Goal: Task Accomplishment & Management: Use online tool/utility

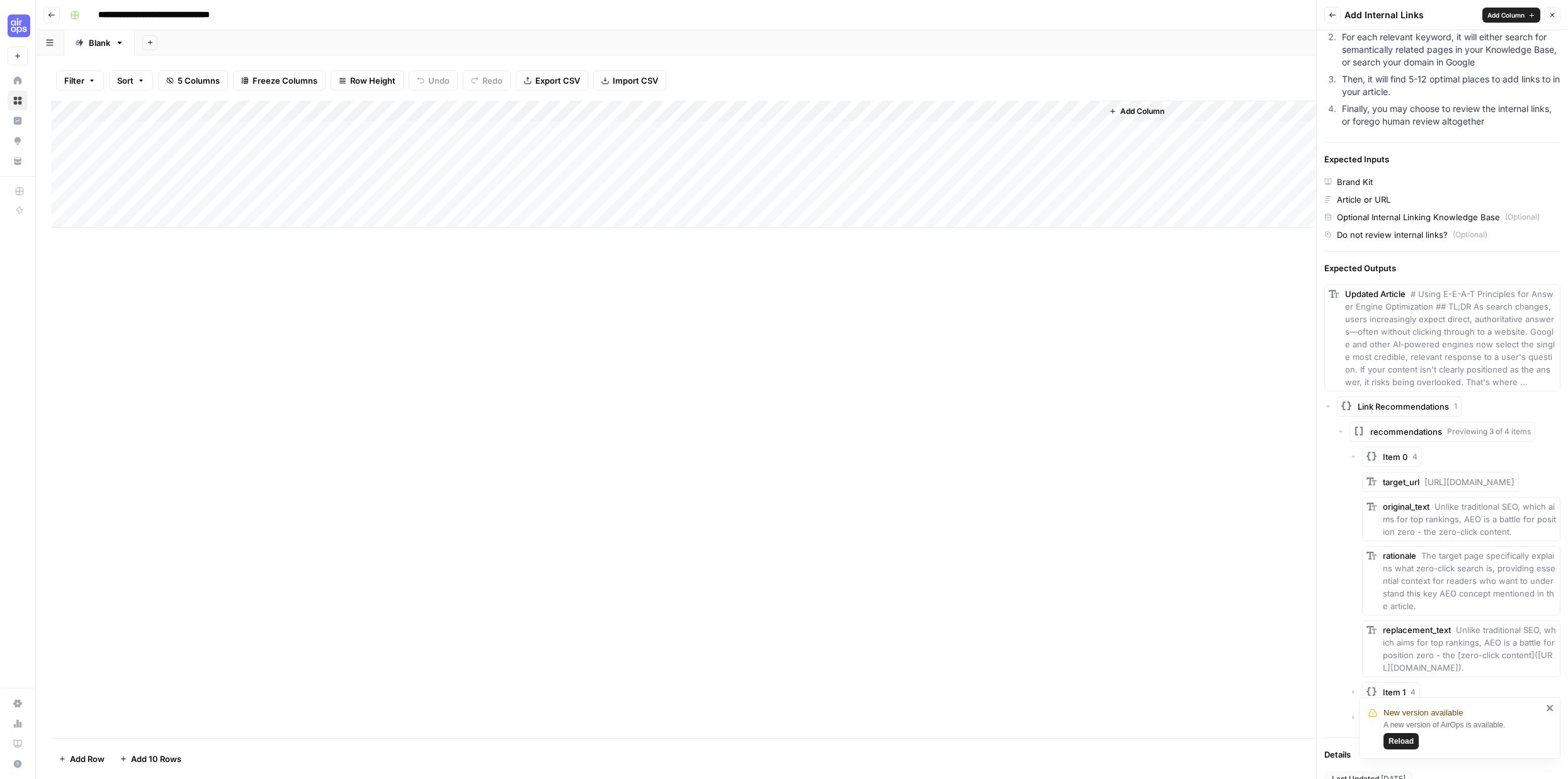
scroll to position [287, 0]
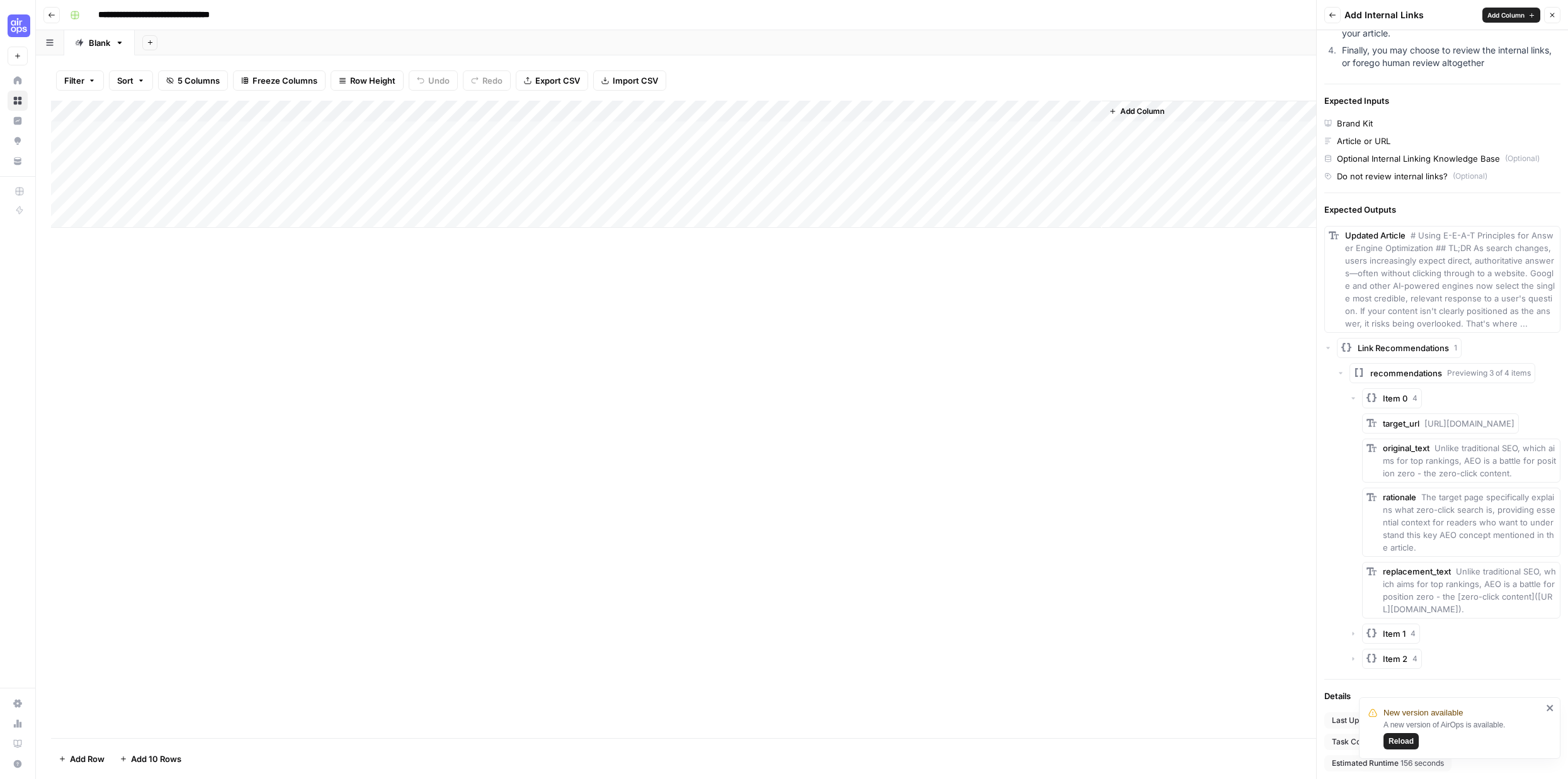
click at [316, 130] on div "Add Column" at bounding box center [801, 164] width 1502 height 127
click at [390, 126] on div "Add Column" at bounding box center [801, 164] width 1502 height 127
click at [390, 131] on div at bounding box center [395, 132] width 187 height 23
click at [313, 131] on div at bounding box center [395, 132] width 187 height 23
click at [1551, 707] on icon "close" at bounding box center [1550, 708] width 6 height 6
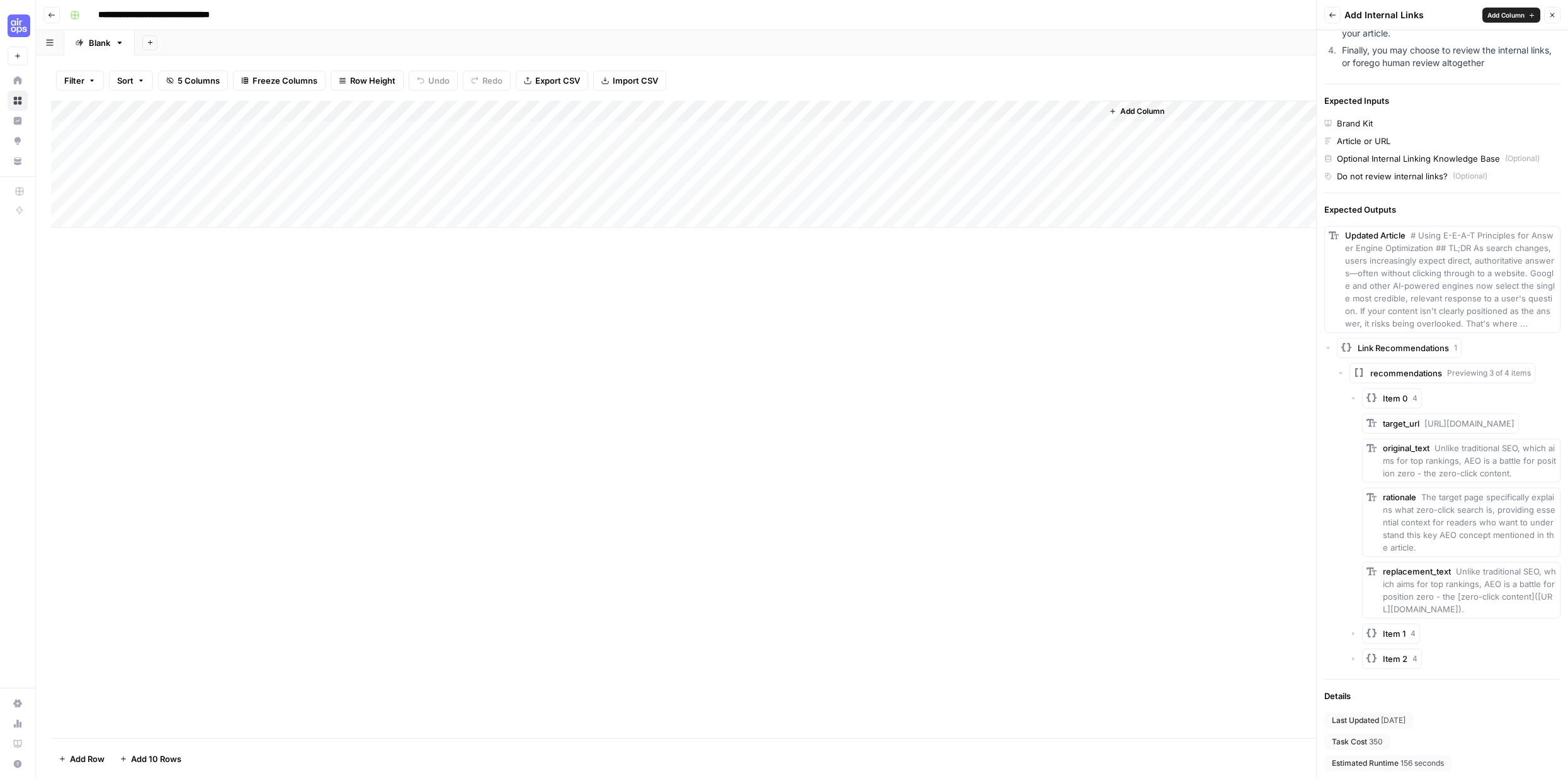
click at [476, 112] on div "Add Column" at bounding box center [801, 164] width 1502 height 127
click at [386, 131] on div "Add Column" at bounding box center [801, 164] width 1502 height 127
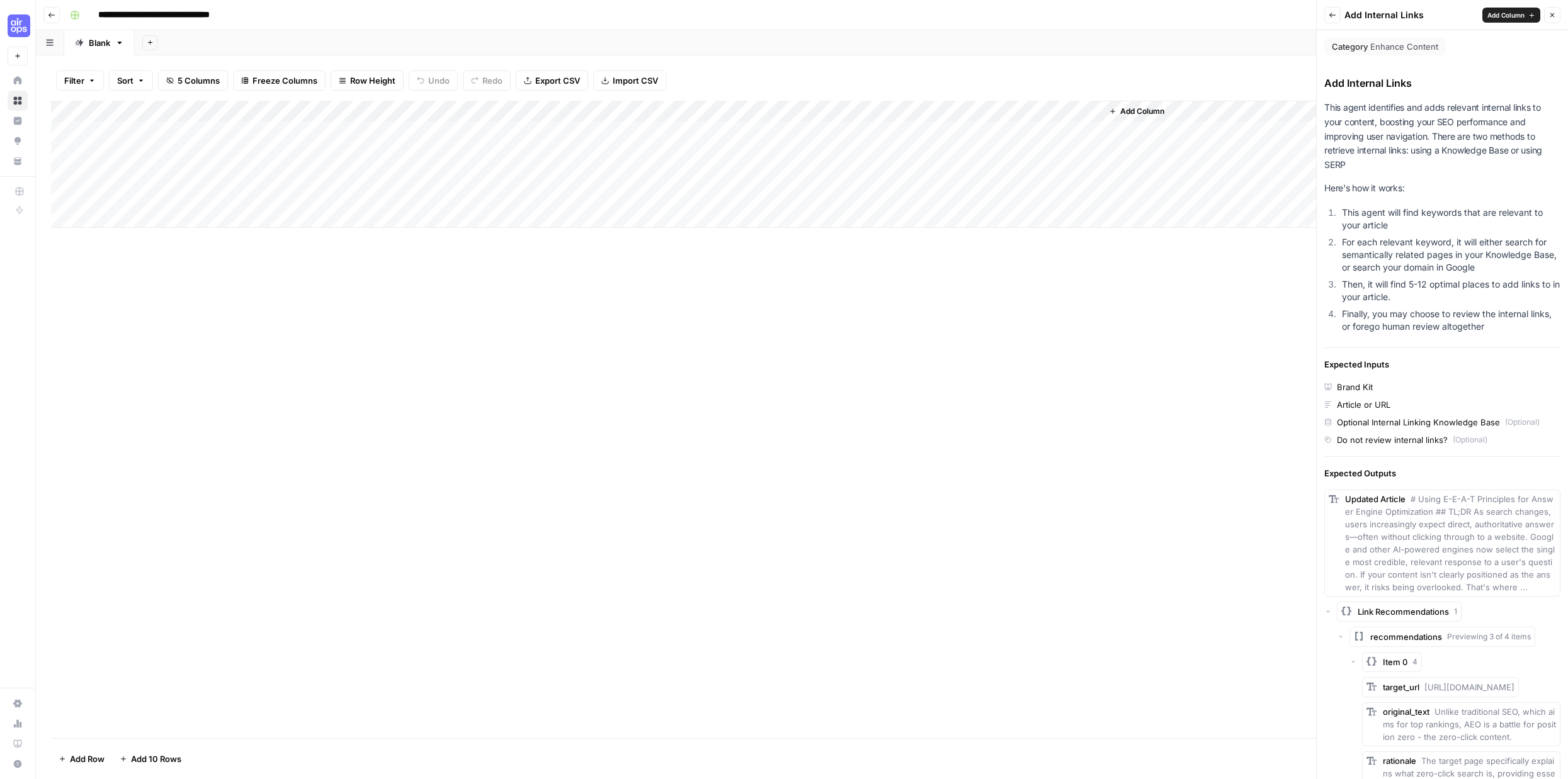
click at [438, 317] on div "Add Column" at bounding box center [801, 419] width 1502 height 638
click at [1407, 376] on div "Add Internal Links This agent identifies and adds relevant internal links to yo…" at bounding box center [1442, 555] width 236 height 960
click at [1357, 384] on div "Brand Kit" at bounding box center [1355, 387] width 36 height 13
click at [1354, 411] on div "Brand Kit Article or URL Optional Internal Linking Knowledge Base (Optional) Do…" at bounding box center [1442, 413] width 236 height 65
click at [1354, 426] on div "Optional Internal Linking Knowledge Base" at bounding box center [1418, 422] width 163 height 13
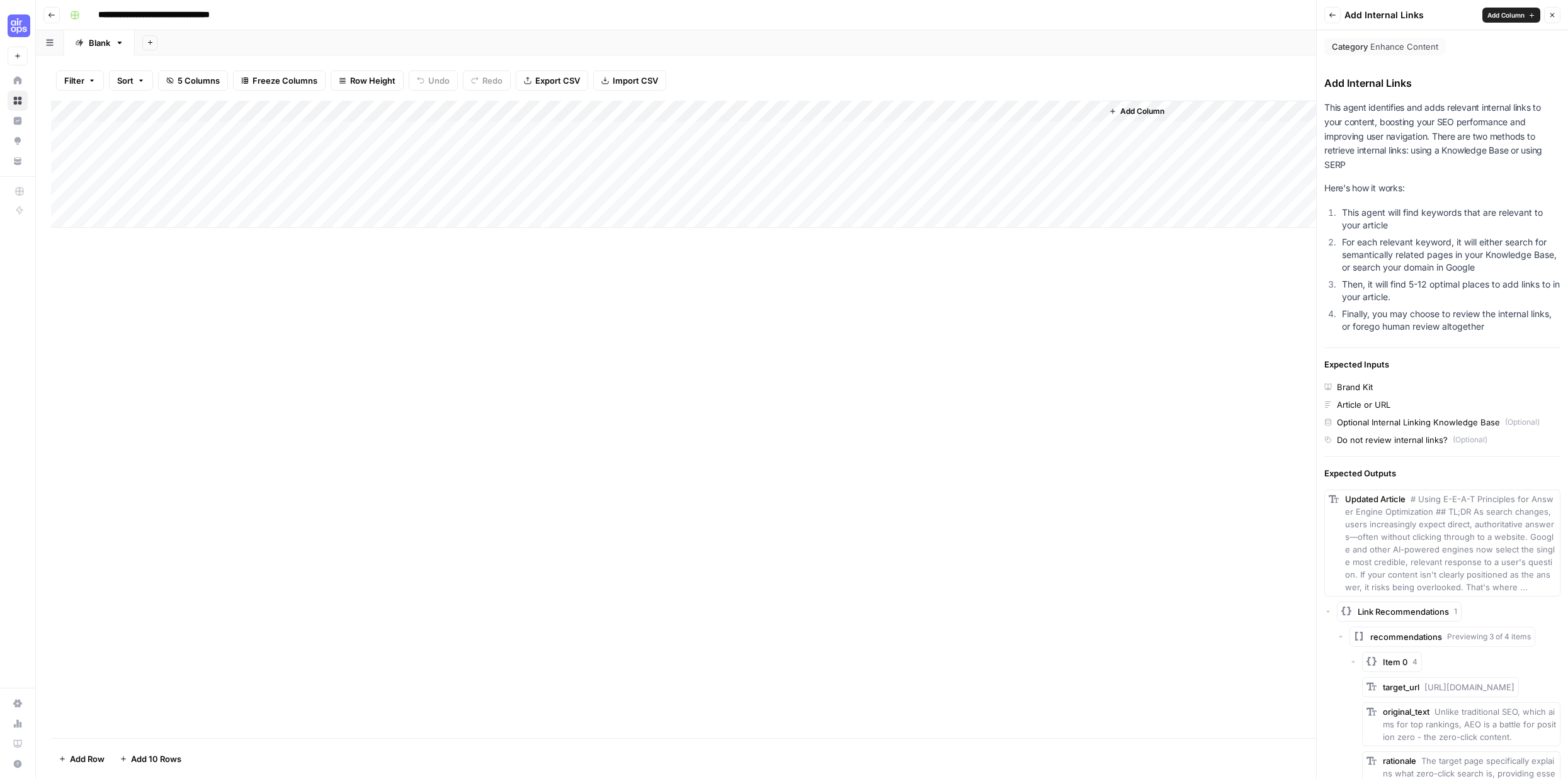
click at [119, 43] on icon "button" at bounding box center [120, 43] width 9 height 9
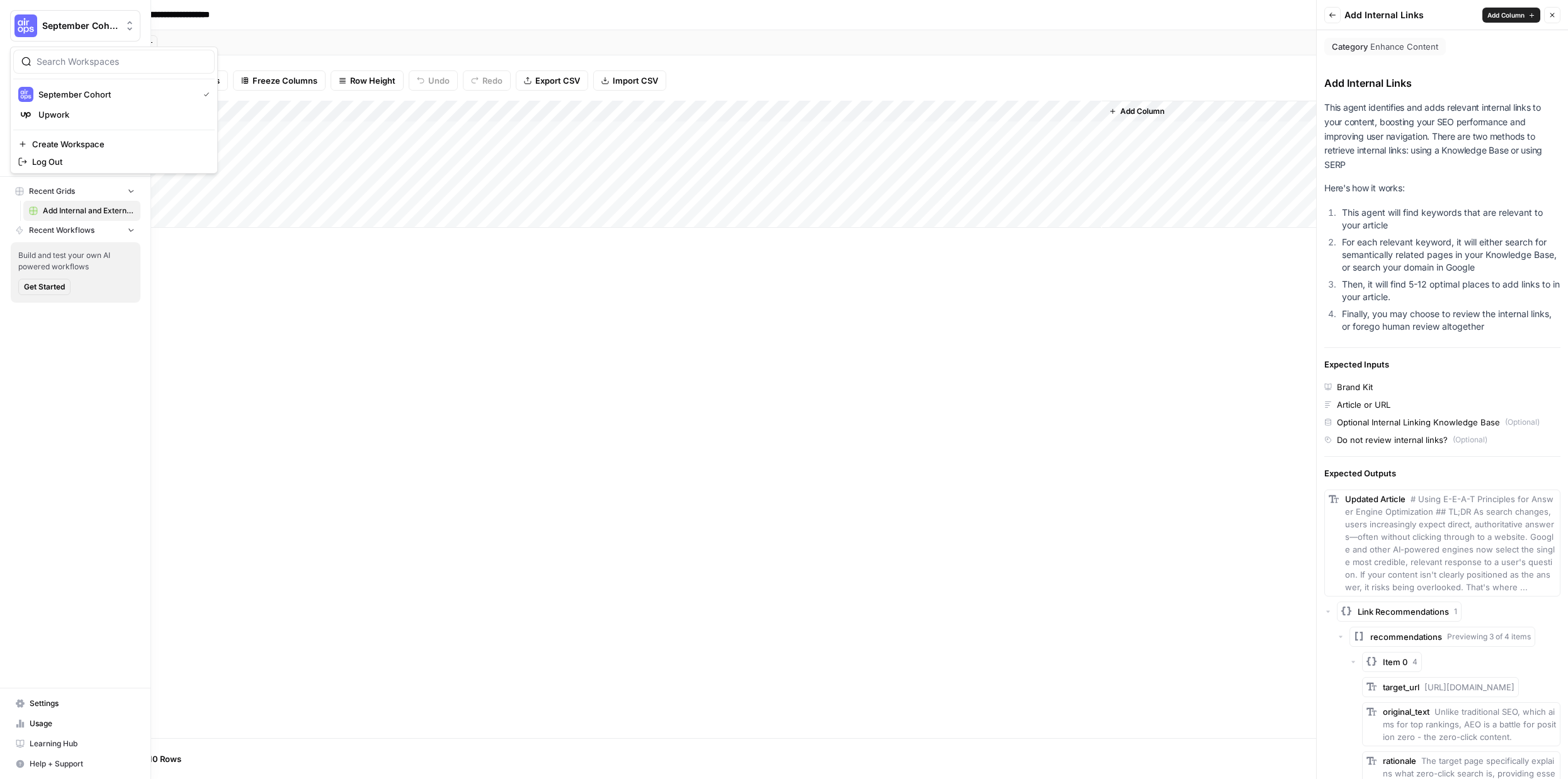
click at [20, 29] on img "Workspace: September Cohort" at bounding box center [26, 26] width 23 height 23
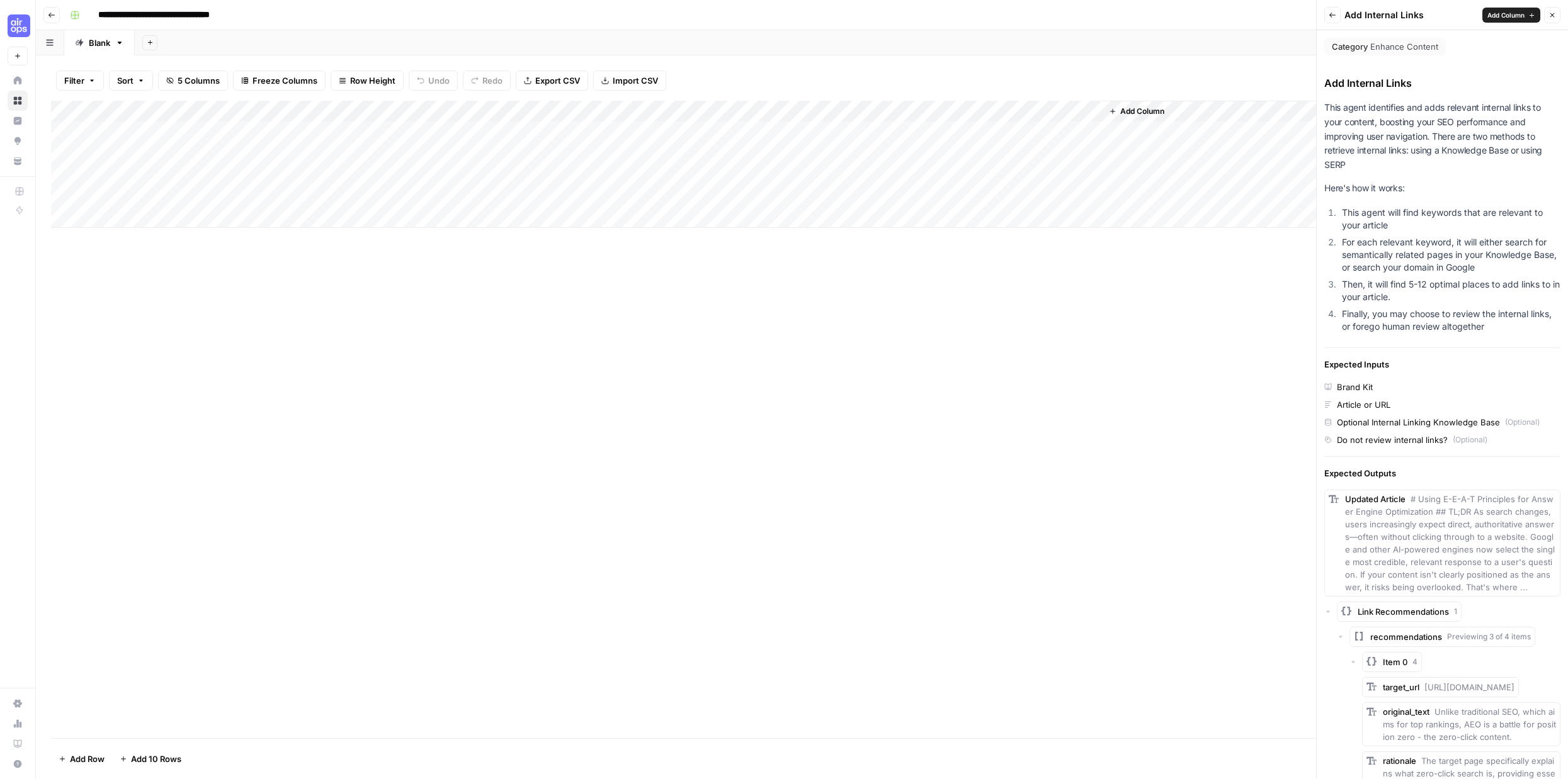
click at [268, 267] on div "Add Column" at bounding box center [801, 419] width 1502 height 638
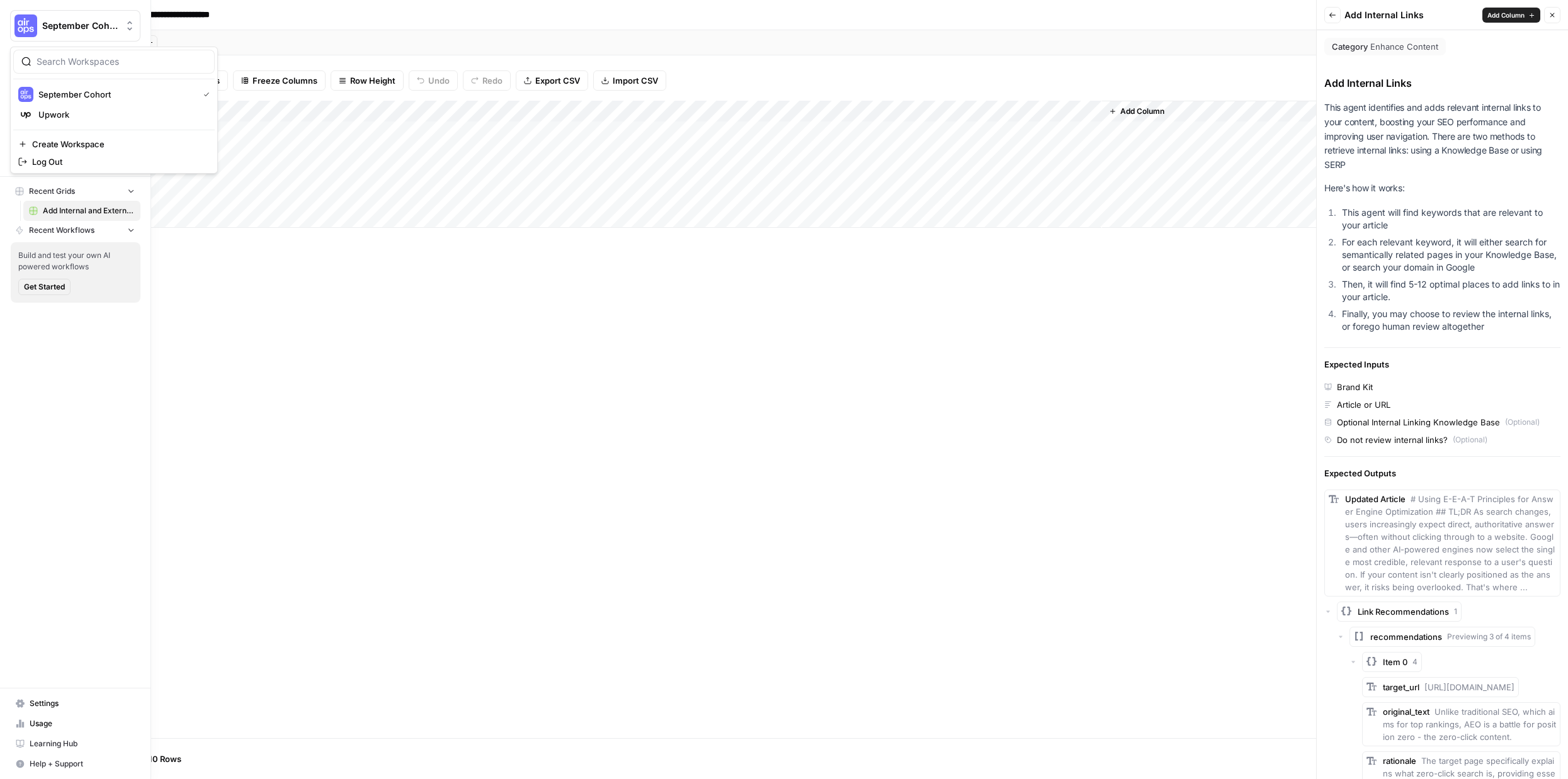
click at [16, 24] on img "Workspace: September Cohort" at bounding box center [26, 26] width 23 height 23
click at [102, 96] on span "September Cohort" at bounding box center [116, 95] width 155 height 13
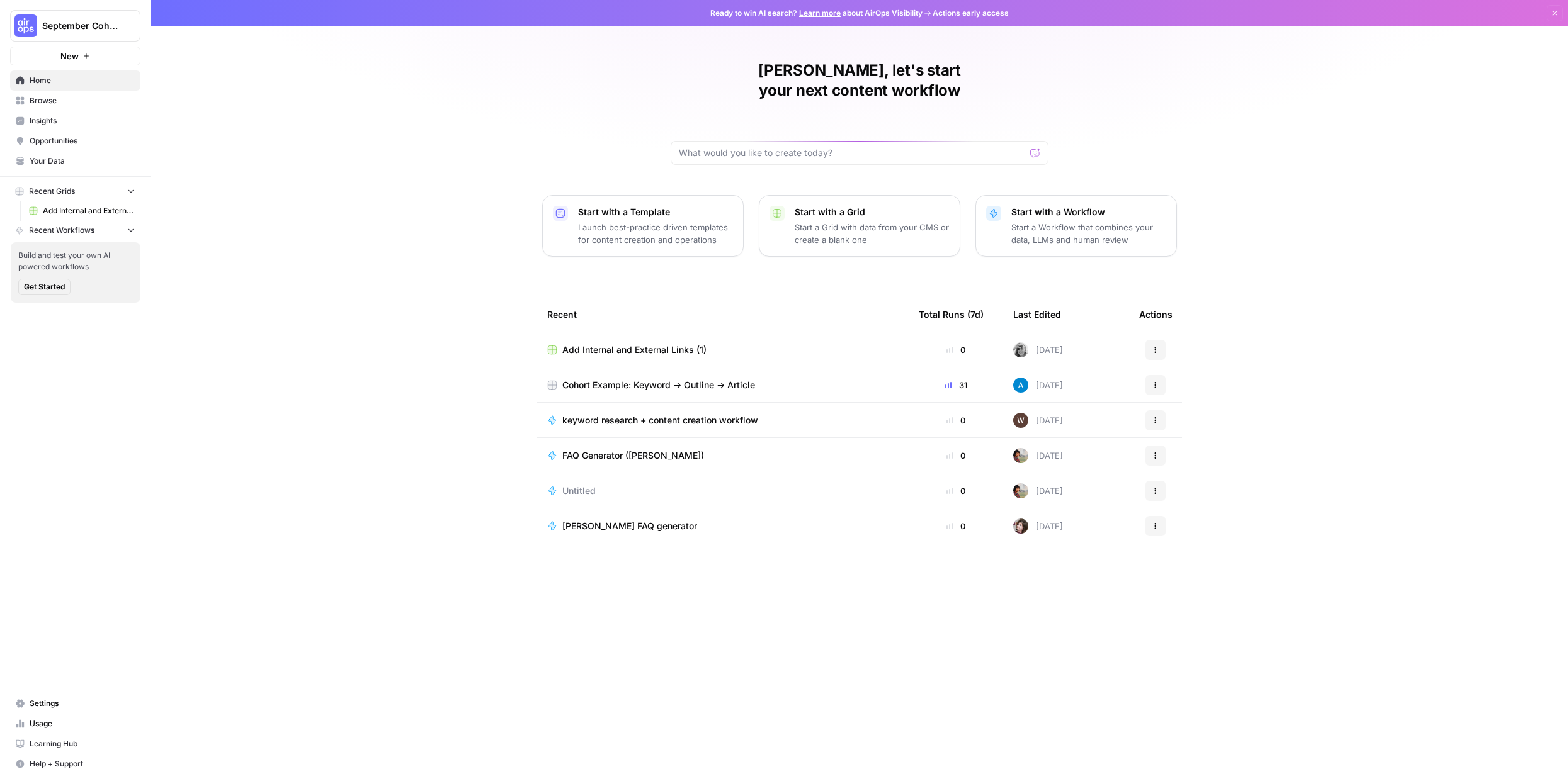
click at [1153, 346] on icon "button" at bounding box center [1156, 350] width 8 height 8
click at [1202, 391] on span "Delete" at bounding box center [1220, 388] width 101 height 13
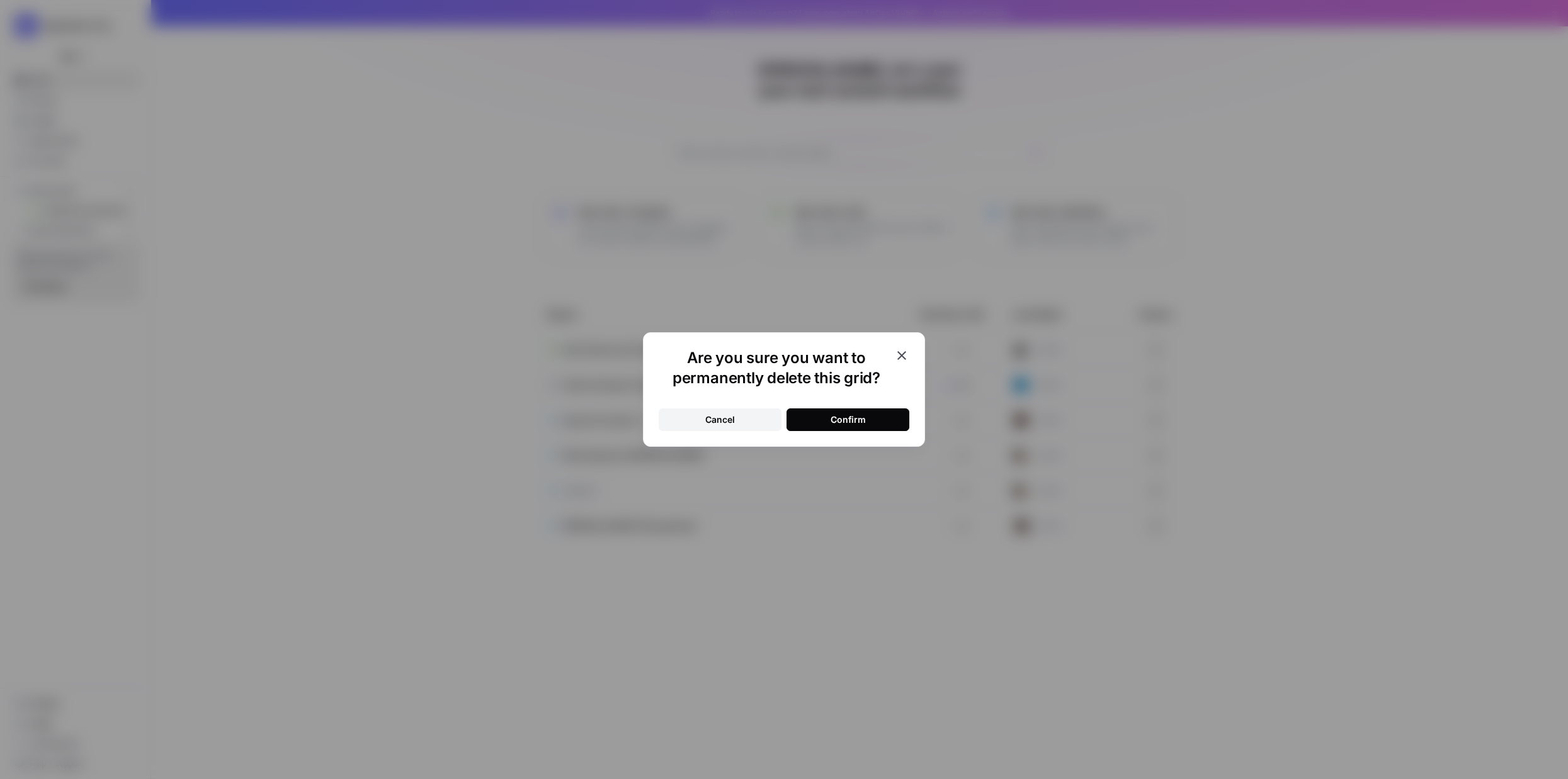
click at [868, 421] on button "Confirm" at bounding box center [847, 420] width 122 height 23
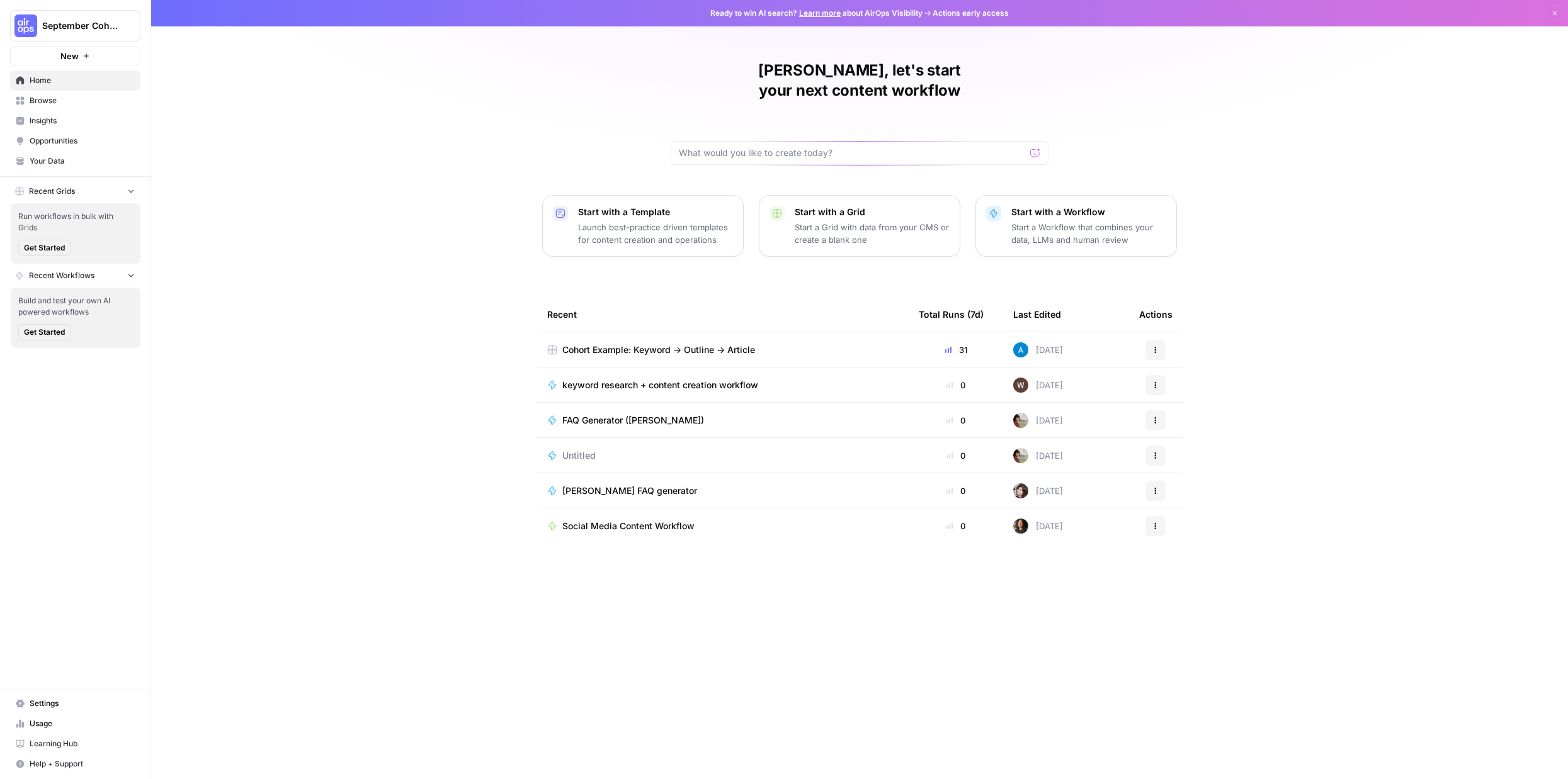
click at [702, 221] on p "Launch best-practice driven templates for content creation and operations" at bounding box center [656, 233] width 155 height 25
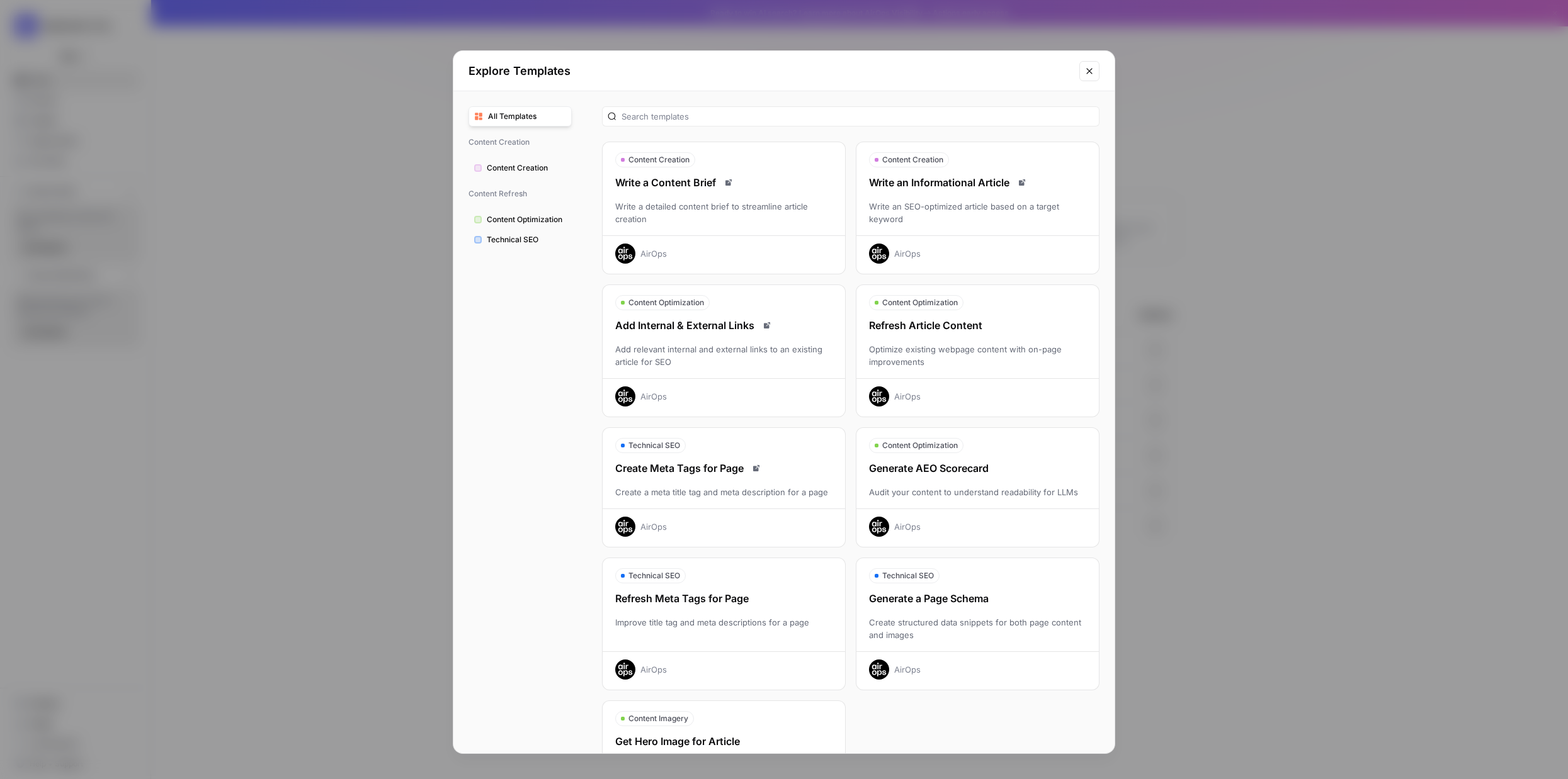
click at [770, 362] on div "Add relevant internal and external links to an existing article for SEO" at bounding box center [724, 356] width 242 height 25
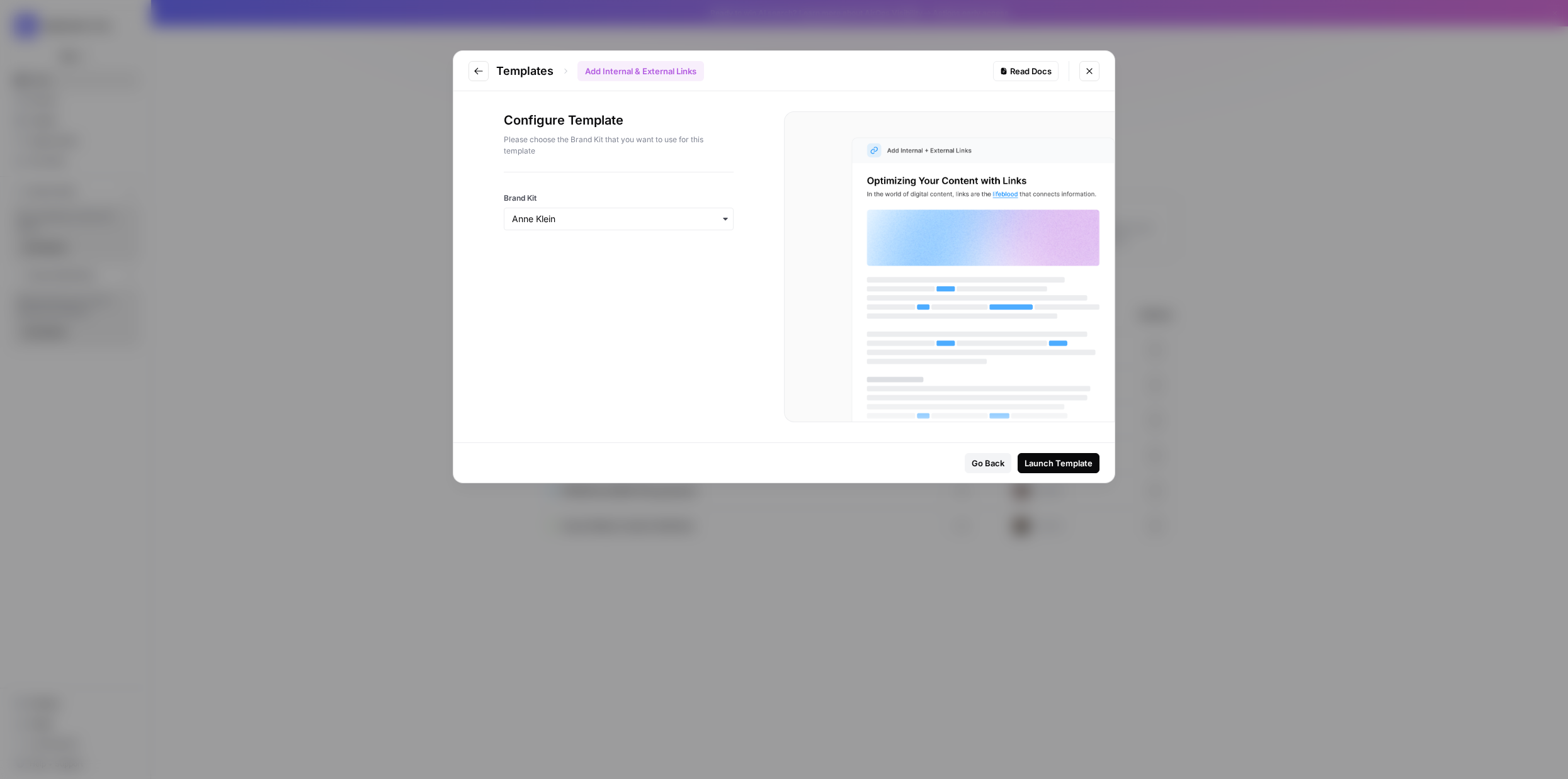
click at [683, 230] on div "button" at bounding box center [619, 219] width 230 height 23
click at [621, 348] on div "AirOps" at bounding box center [619, 351] width 228 height 24
click at [1065, 468] on div "Launch Template" at bounding box center [1058, 463] width 68 height 13
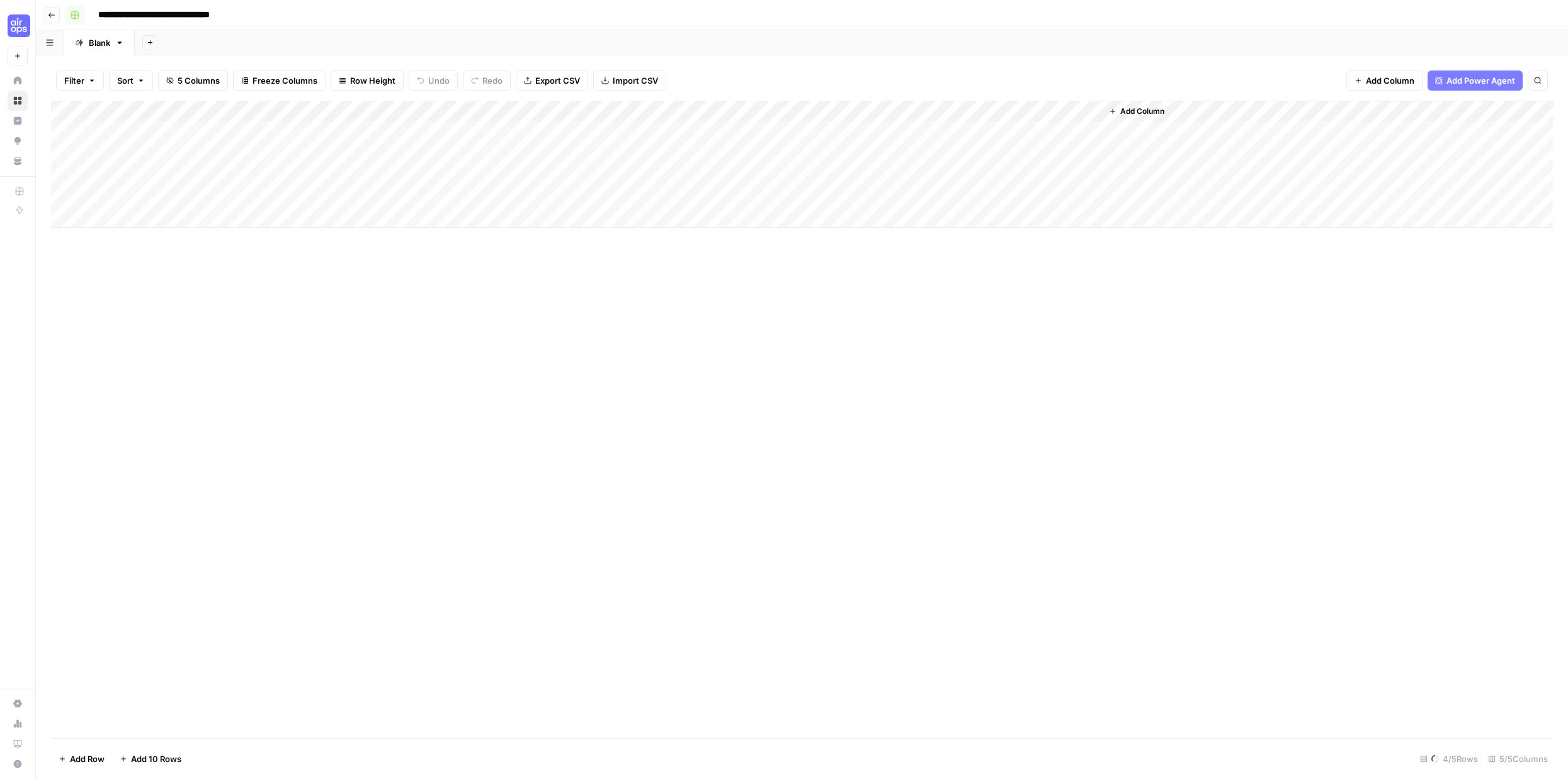
click at [76, 16] on rect "button" at bounding box center [75, 15] width 8 height 8
click at [279, 48] on div "Add Sheet" at bounding box center [851, 43] width 1433 height 25
click at [461, 114] on div "Add Column" at bounding box center [801, 164] width 1502 height 127
click at [378, 143] on input "Add Internal Links from SERP" at bounding box center [377, 141] width 128 height 13
click at [345, 114] on div "Add Column" at bounding box center [801, 164] width 1502 height 127
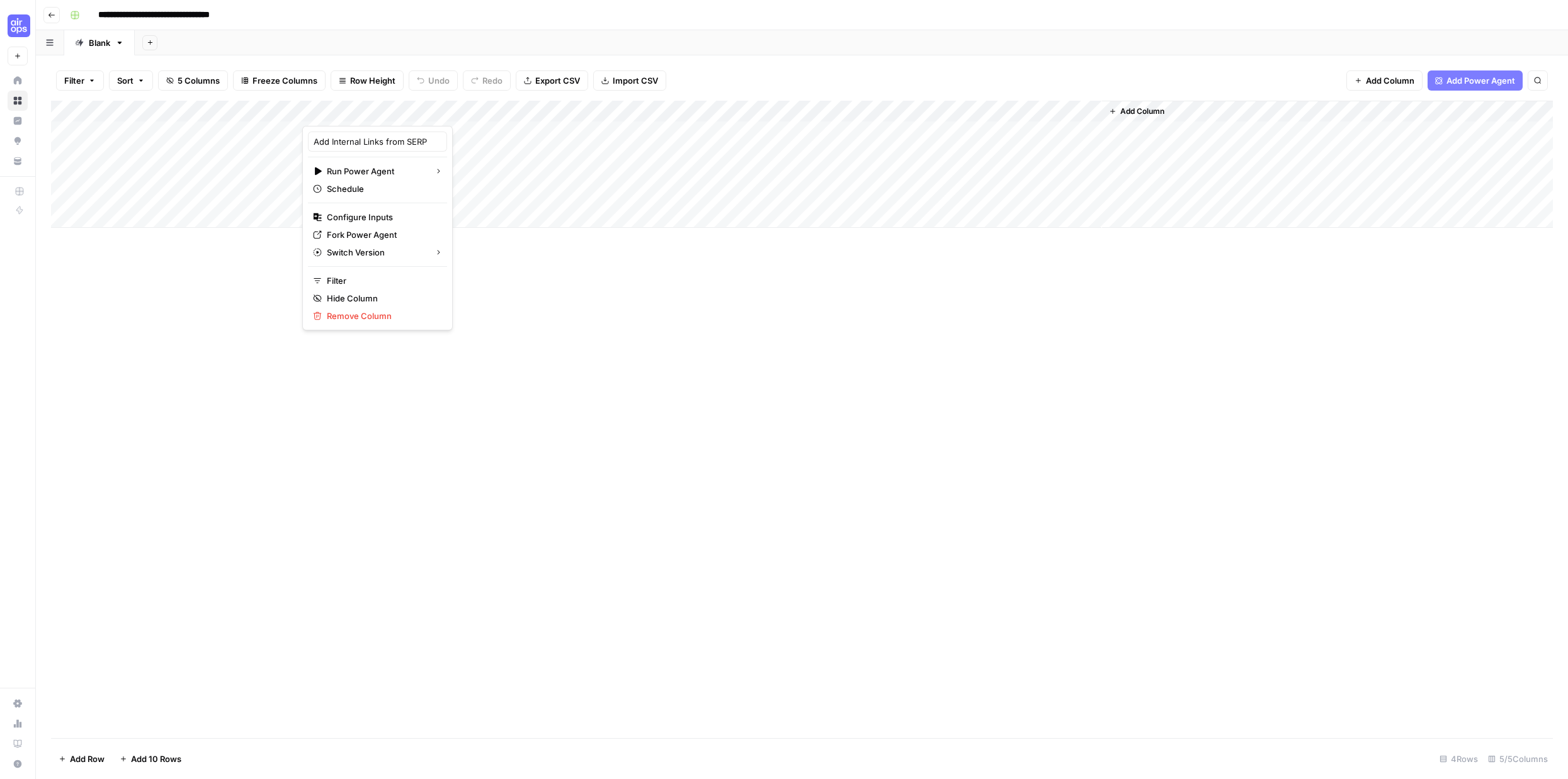
click at [341, 111] on div at bounding box center [395, 114] width 186 height 25
click at [368, 239] on span "Fork Power Agent" at bounding box center [382, 235] width 110 height 13
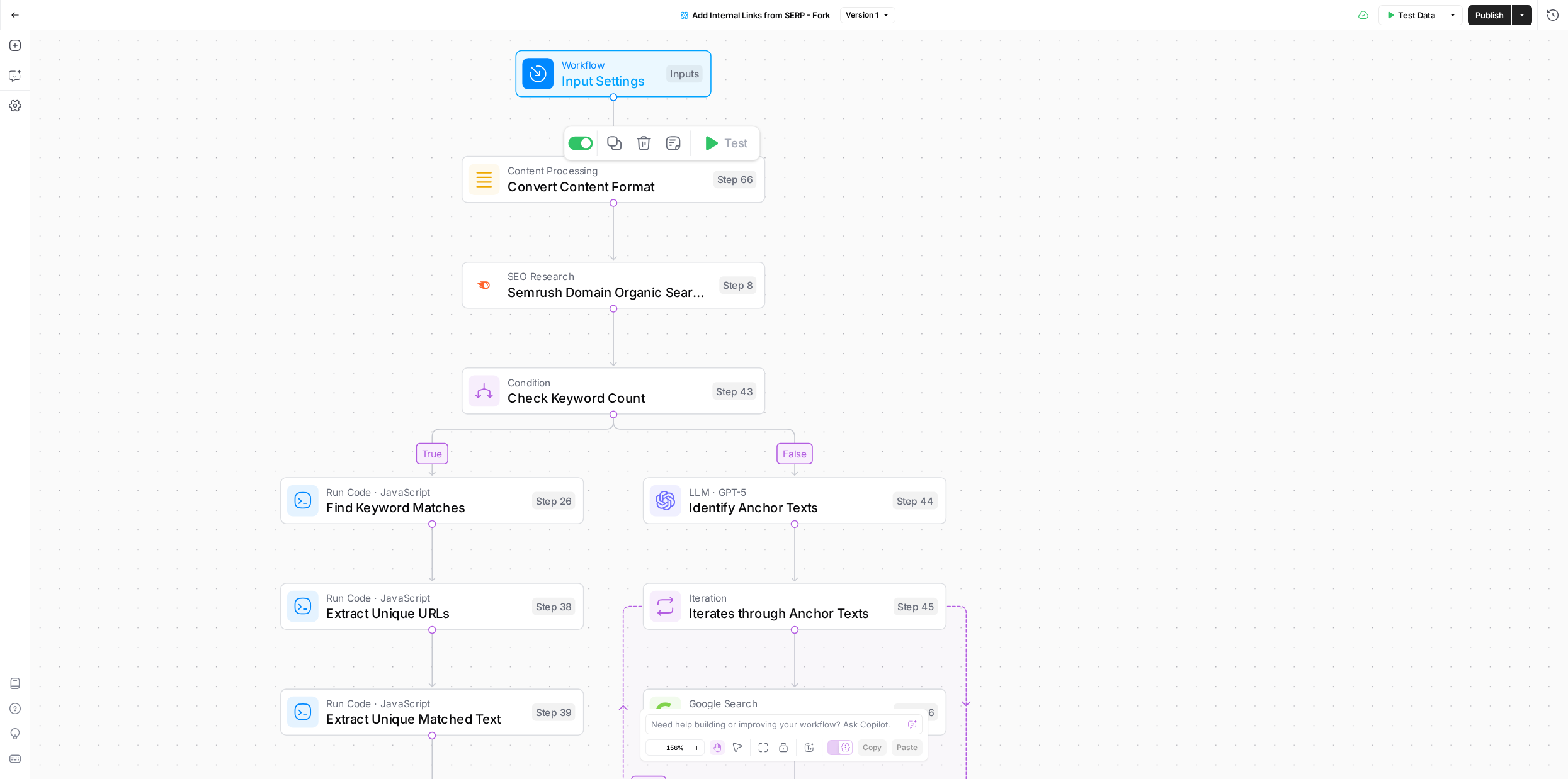
click at [680, 190] on span "Convert Content Format" at bounding box center [607, 187] width 198 height 20
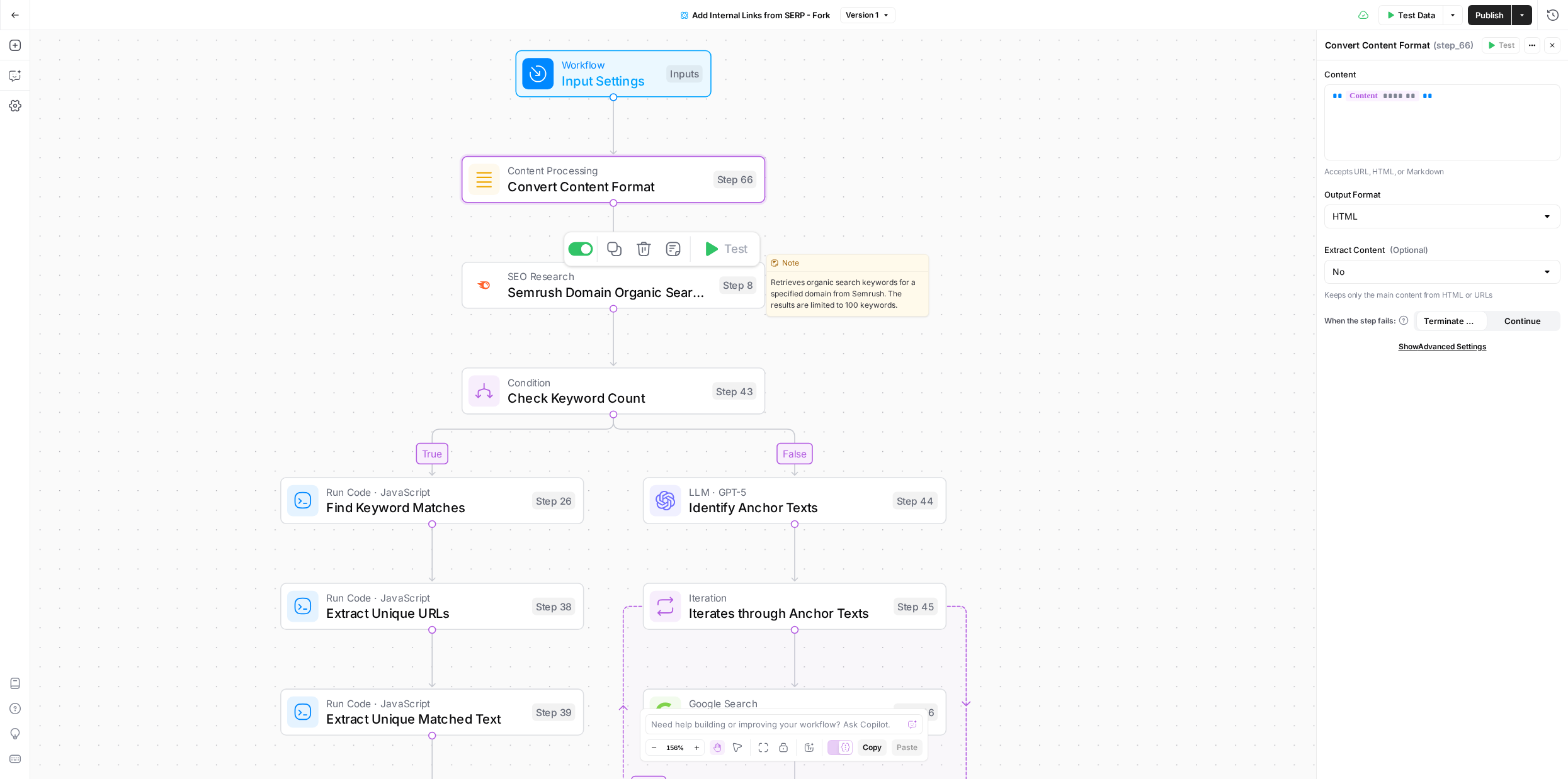
click at [640, 286] on span "Semrush Domain Organic Search Keywords" at bounding box center [609, 292] width 204 height 20
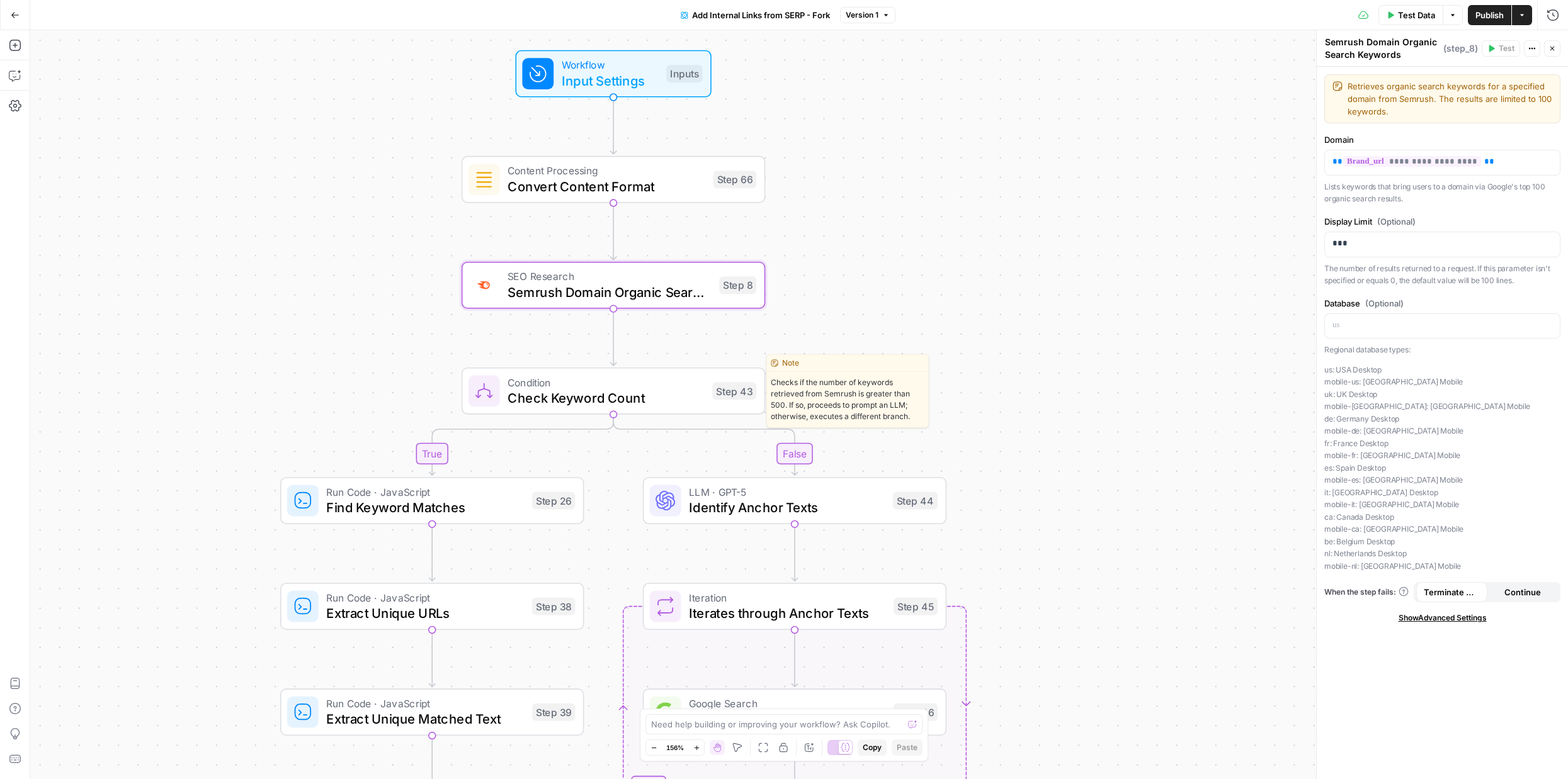
click at [623, 396] on span "Check Keyword Count" at bounding box center [606, 398] width 197 height 20
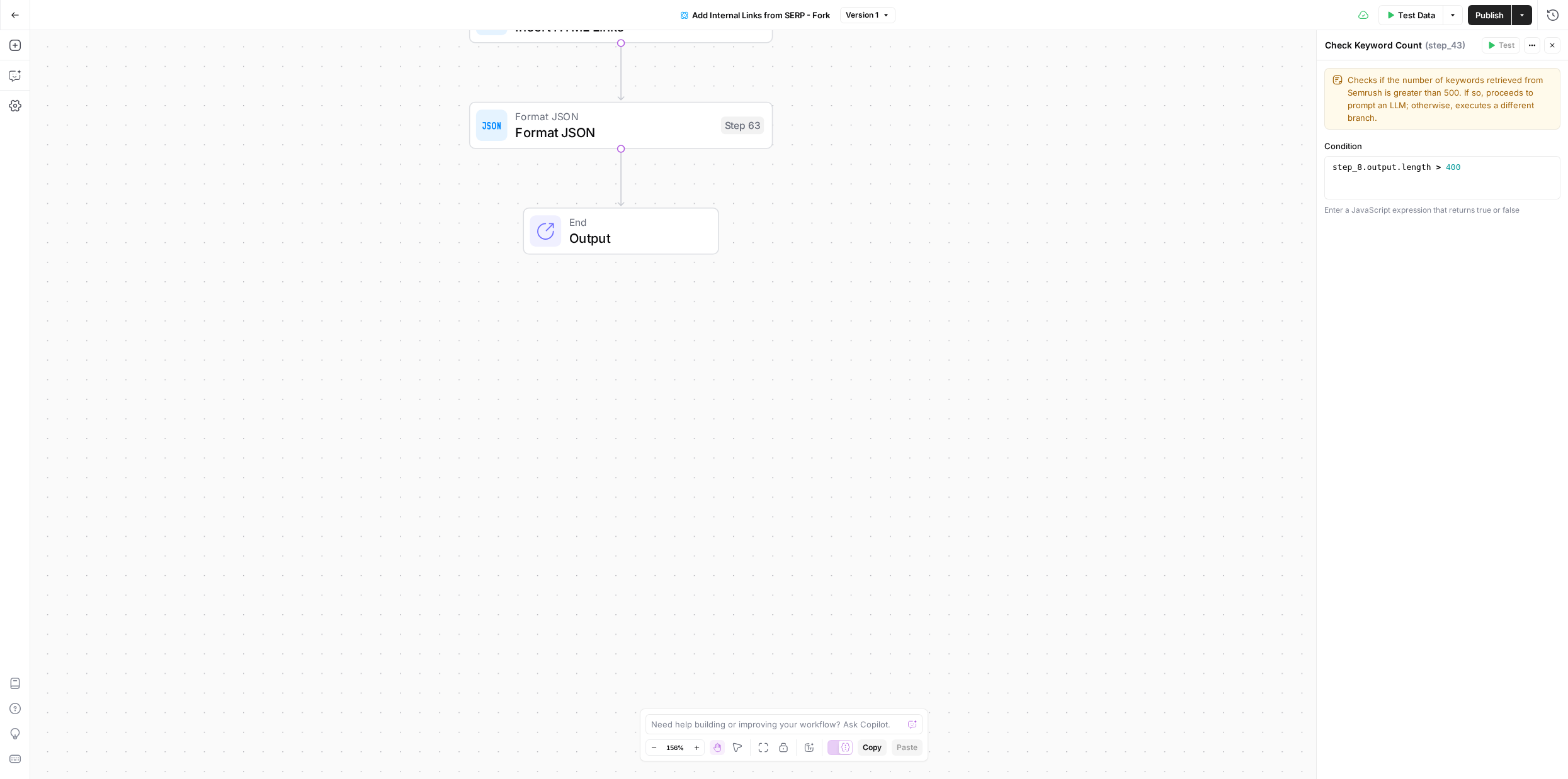
click at [625, 233] on span "Output" at bounding box center [636, 238] width 133 height 20
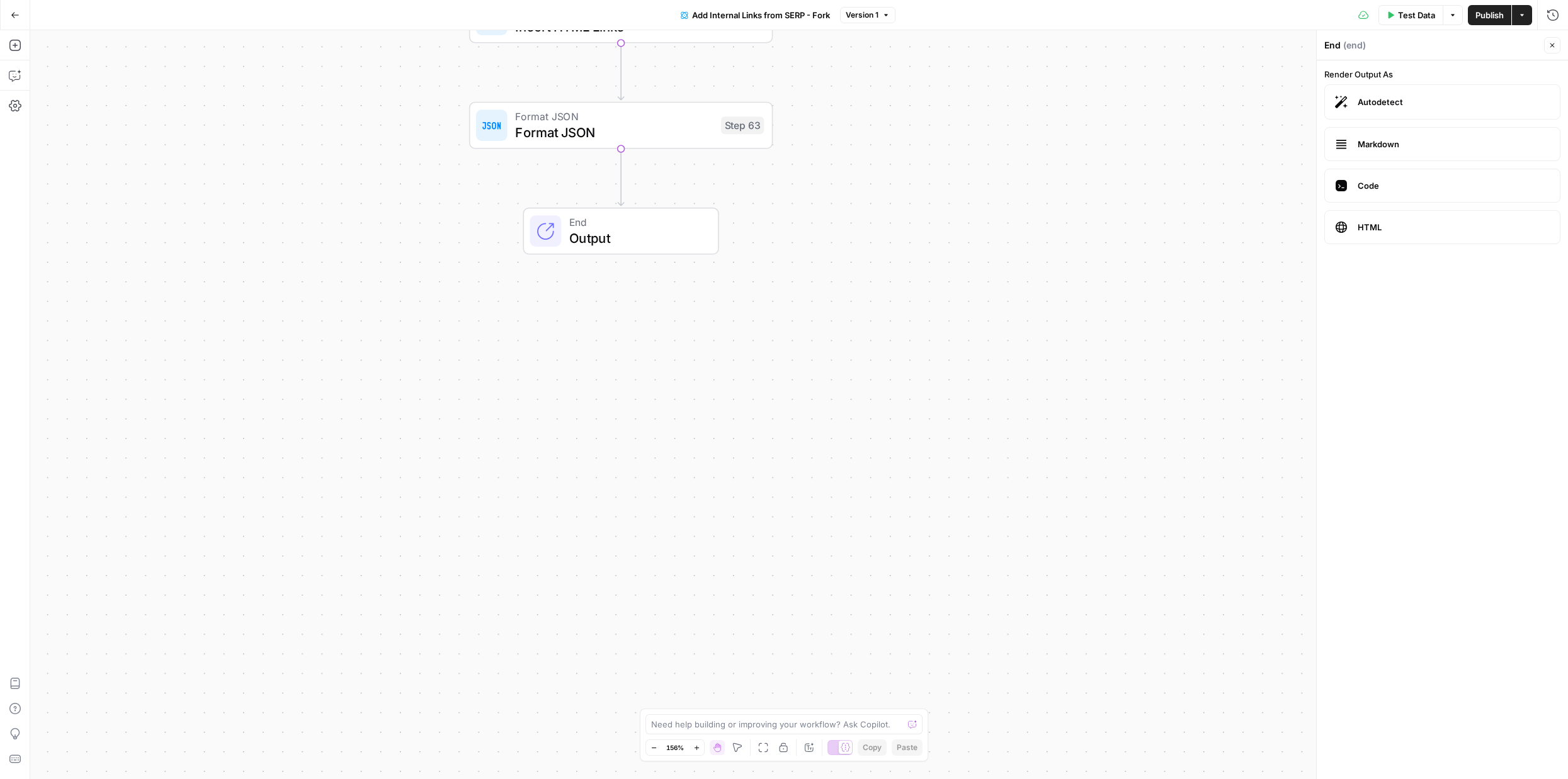
click at [1430, 180] on span "Code" at bounding box center [1453, 186] width 192 height 13
click at [1413, 228] on span "HTML" at bounding box center [1453, 227] width 192 height 13
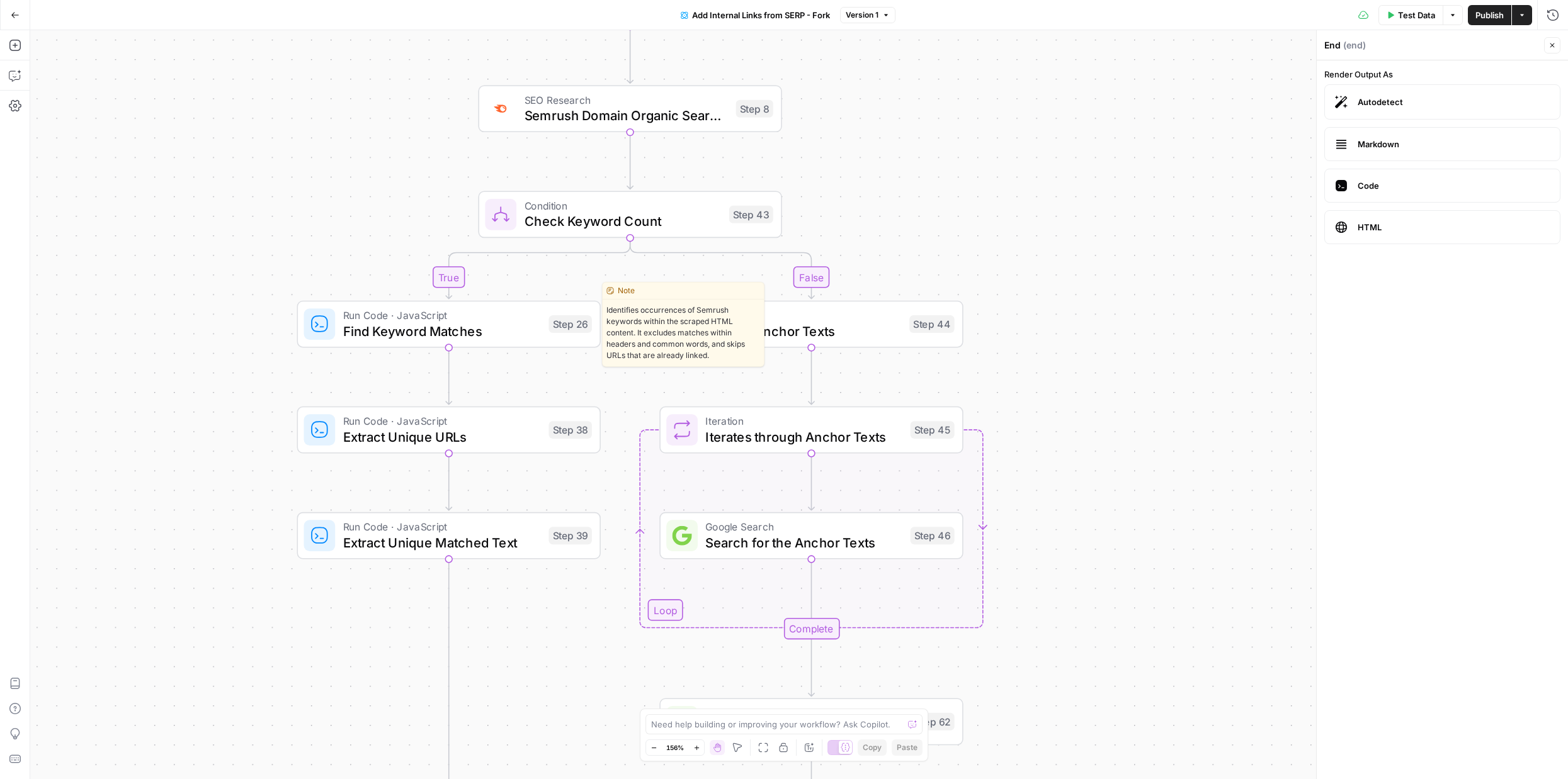
click at [504, 318] on span "Run Code · JavaScript" at bounding box center [442, 315] width 198 height 16
type textarea "Find Keyword Matches"
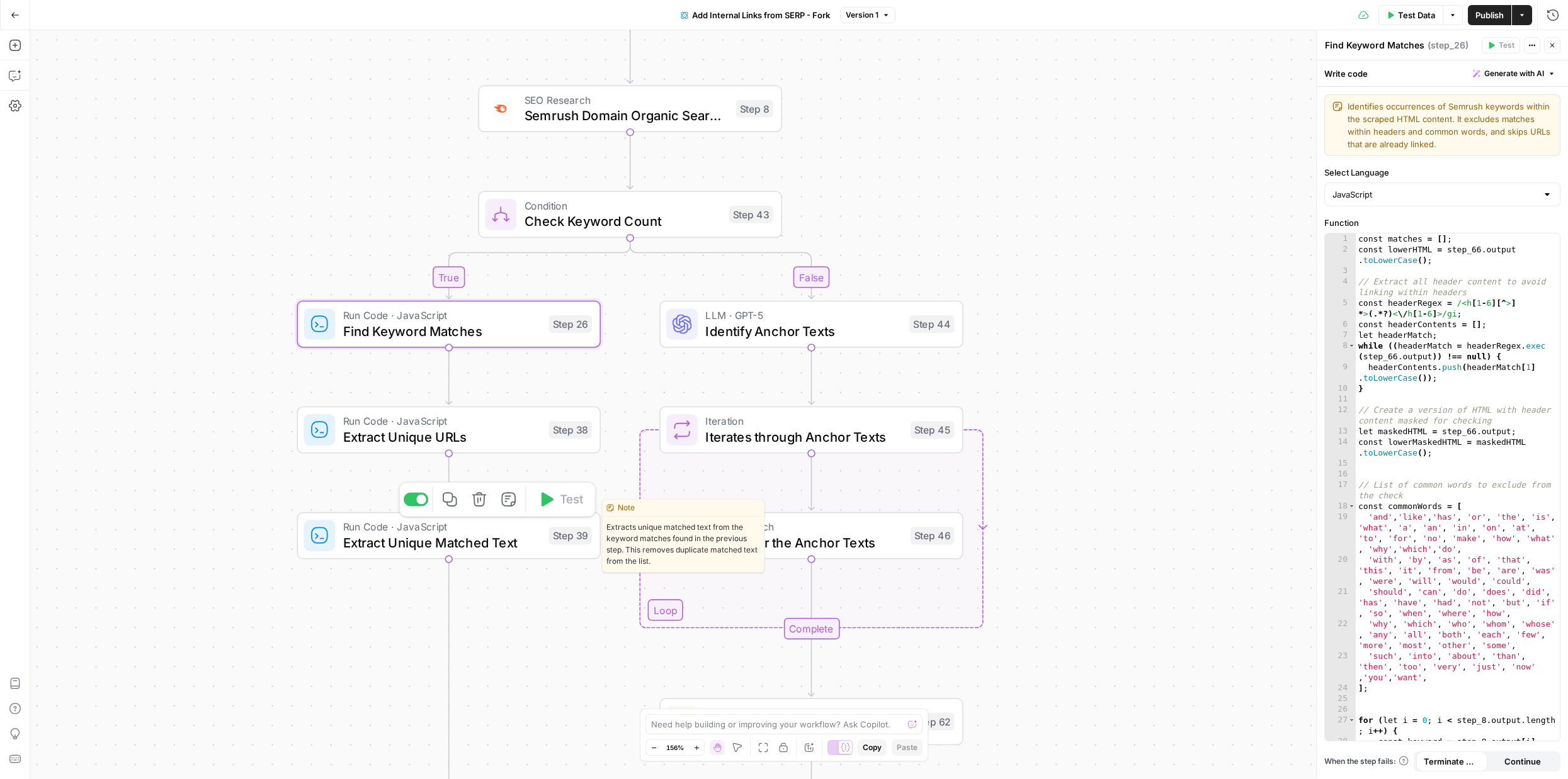
click at [463, 542] on span "Extract Unique Matched Text" at bounding box center [442, 542] width 198 height 20
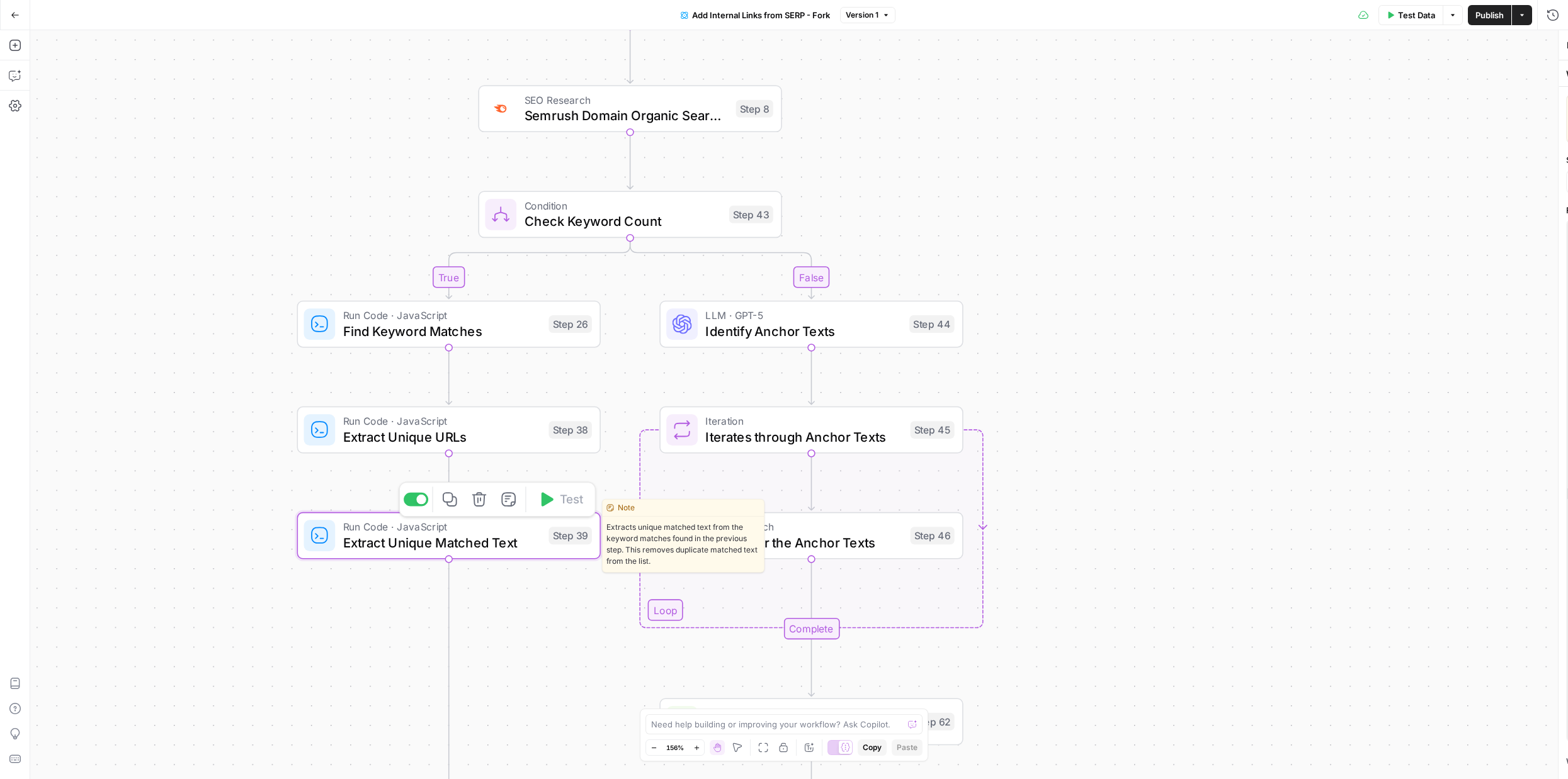
type textarea "Extract Unique Matched Text"
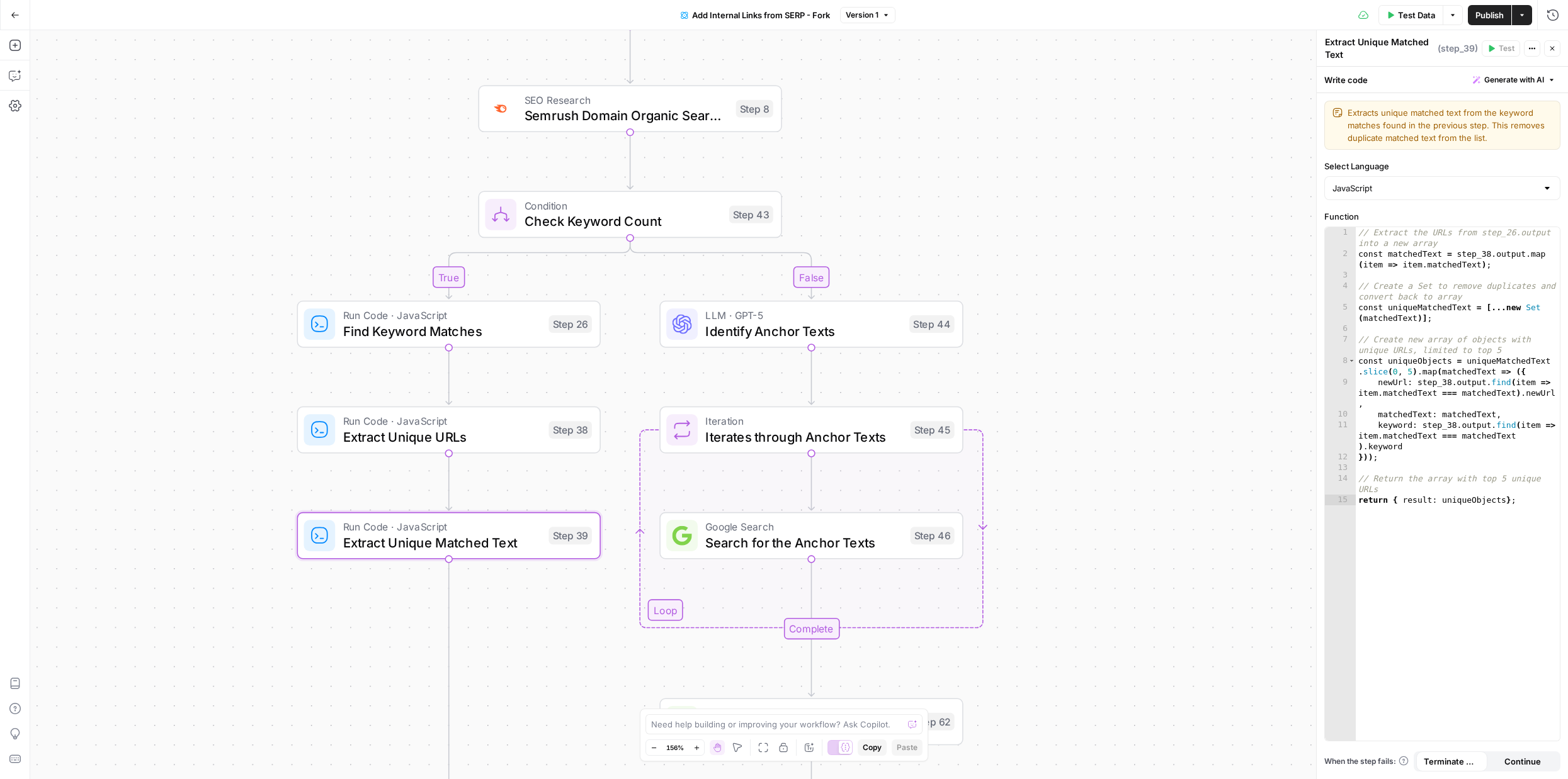
click at [8, 6] on button "Go Back" at bounding box center [15, 15] width 23 height 23
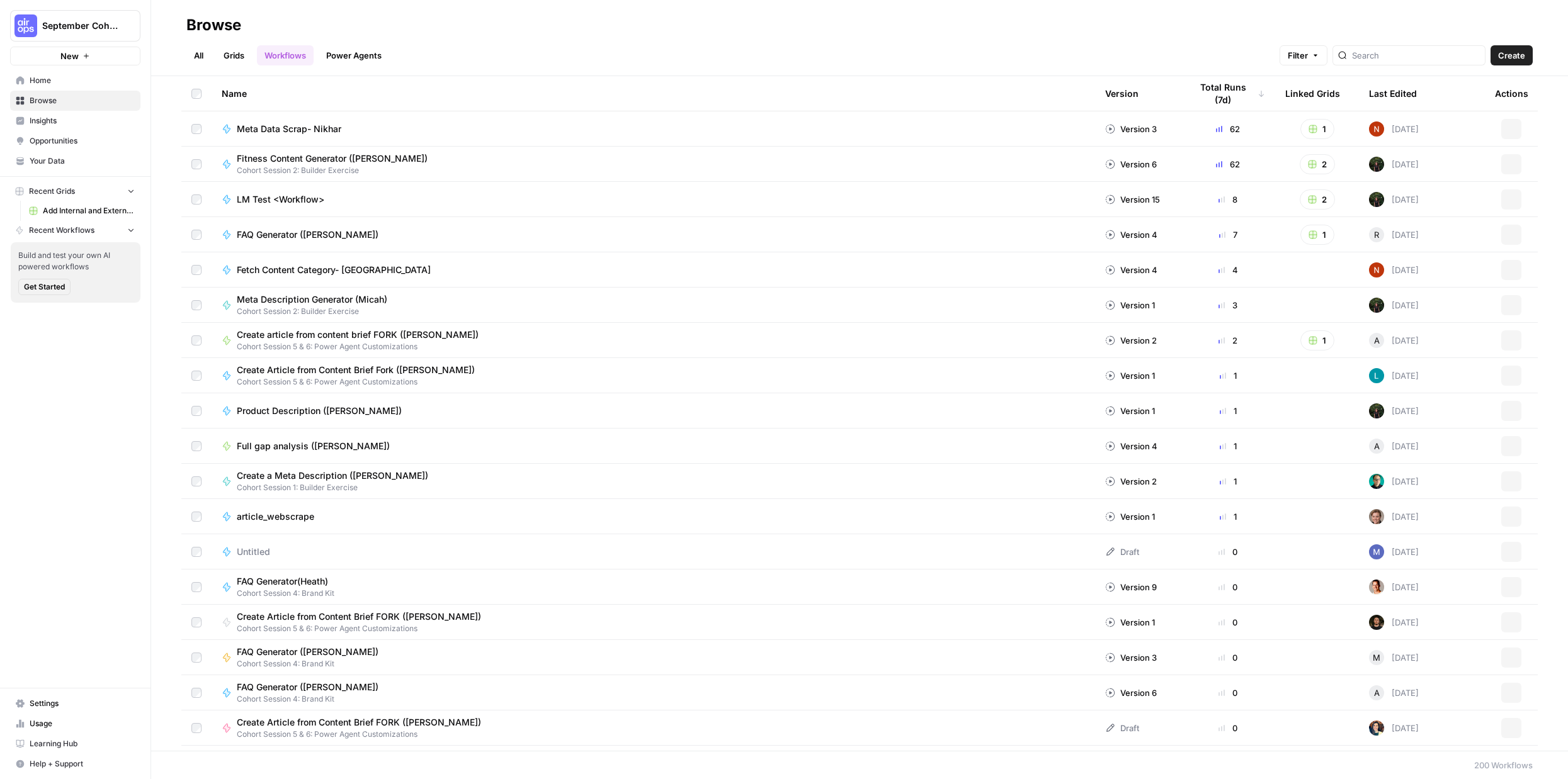
click at [8, 6] on div "September Cohort New" at bounding box center [75, 32] width 150 height 65
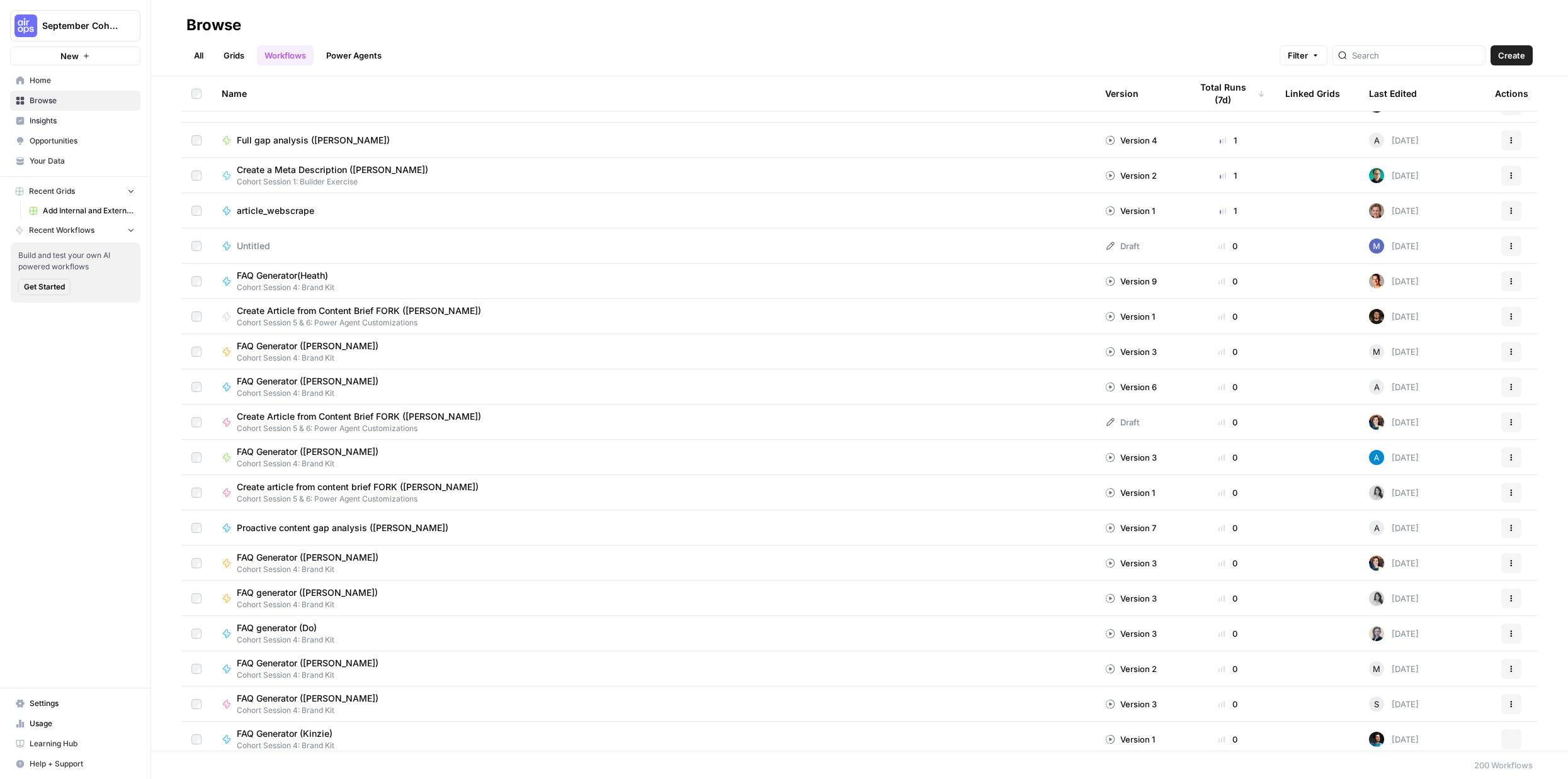
scroll to position [315, 0]
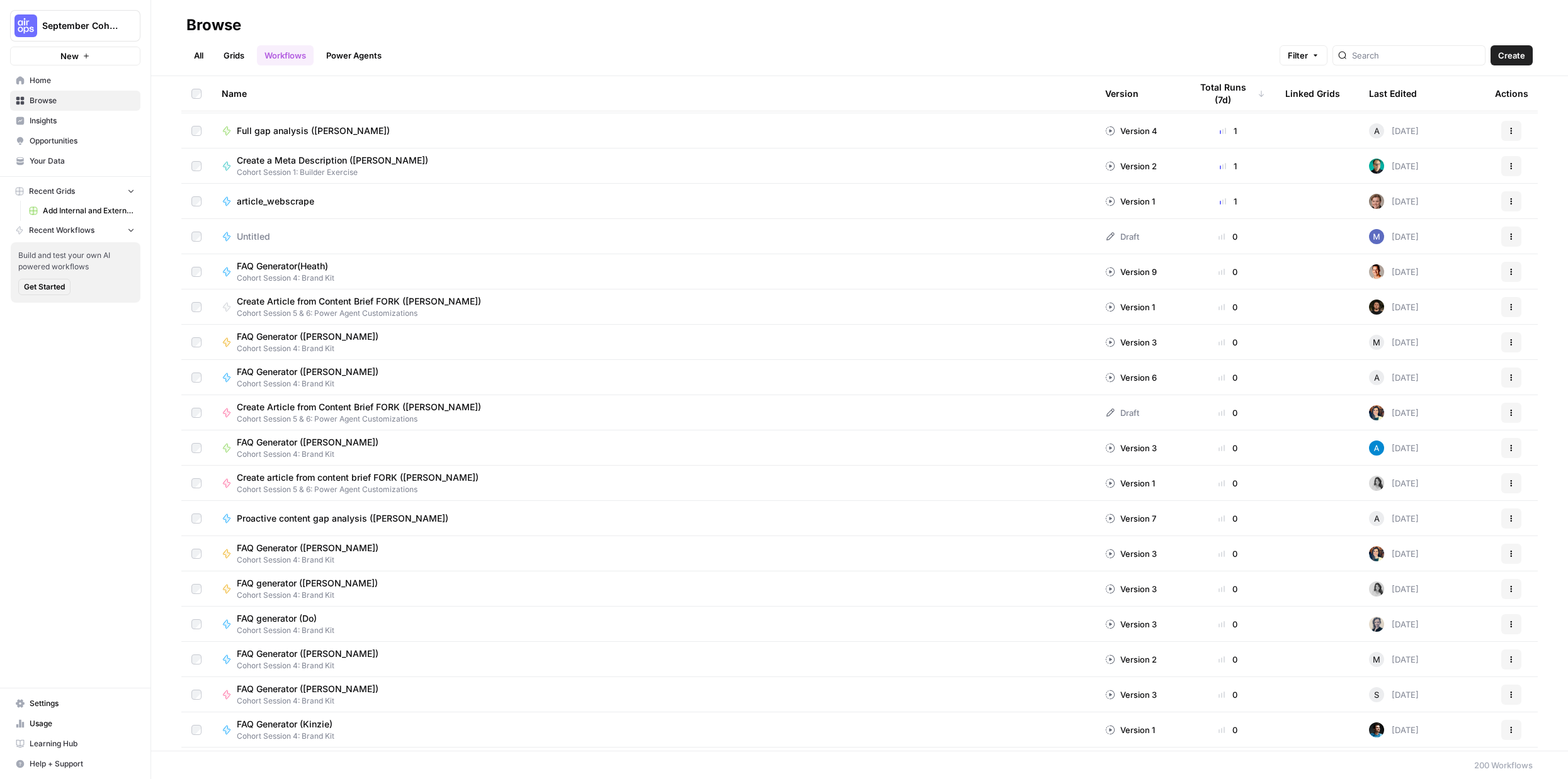
click at [1395, 91] on div "Last Edited" at bounding box center [1392, 93] width 48 height 35
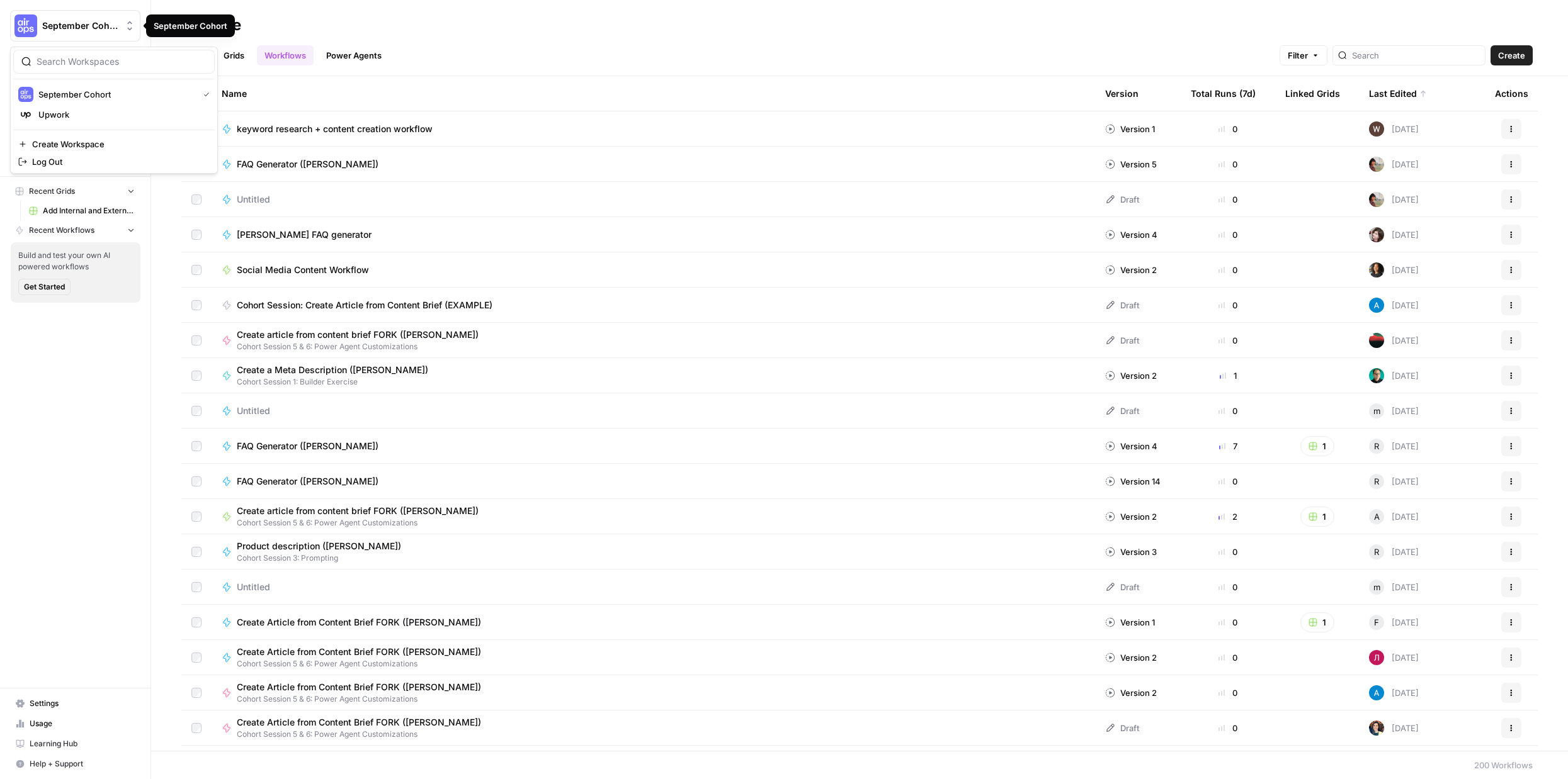
click at [79, 29] on span "September Cohort" at bounding box center [80, 26] width 76 height 13
click at [102, 93] on span "September Cohort" at bounding box center [116, 95] width 155 height 13
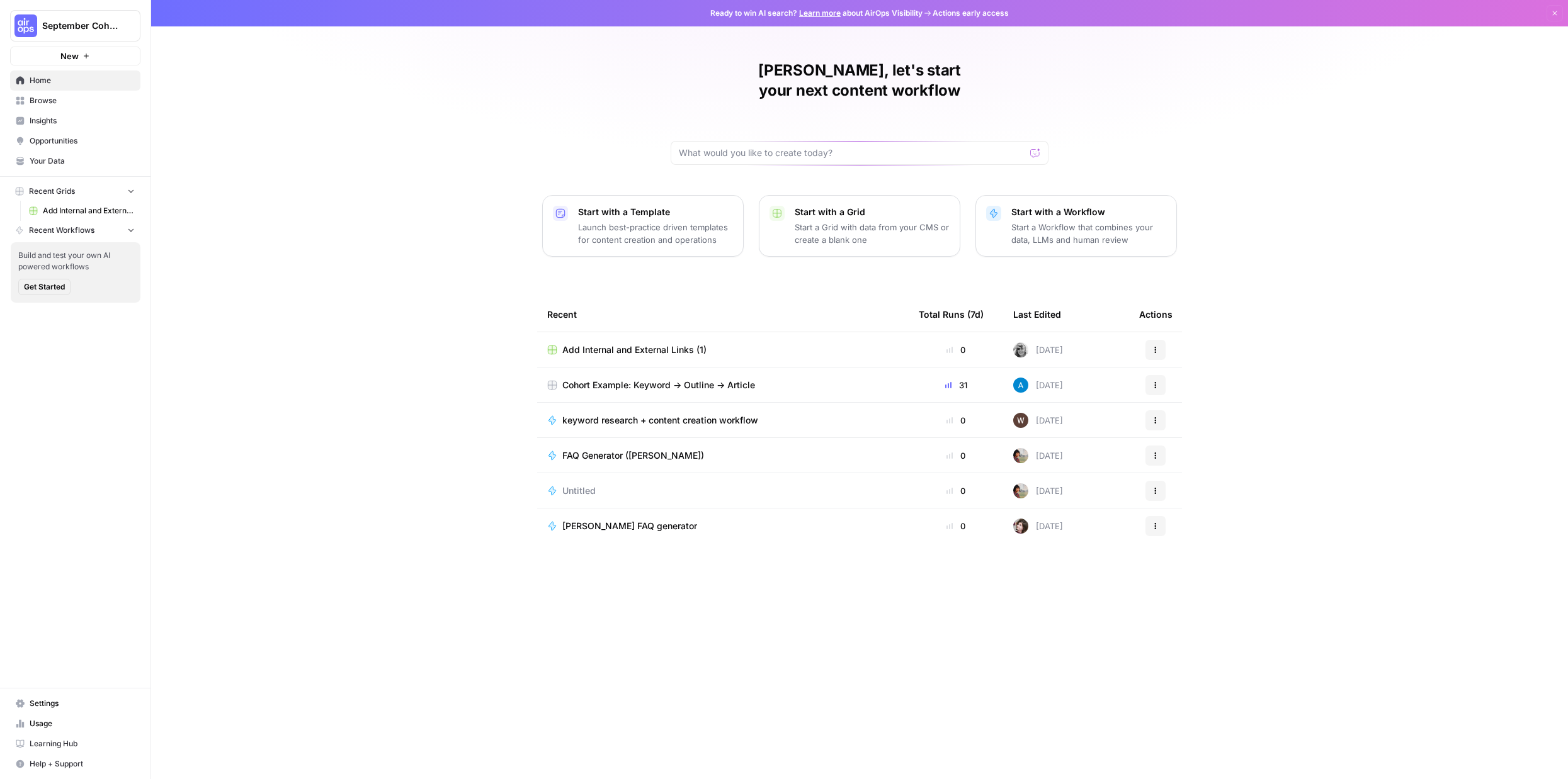
click at [1154, 346] on icon "button" at bounding box center [1156, 350] width 8 height 8
click at [1212, 386] on span "Delete" at bounding box center [1220, 388] width 101 height 13
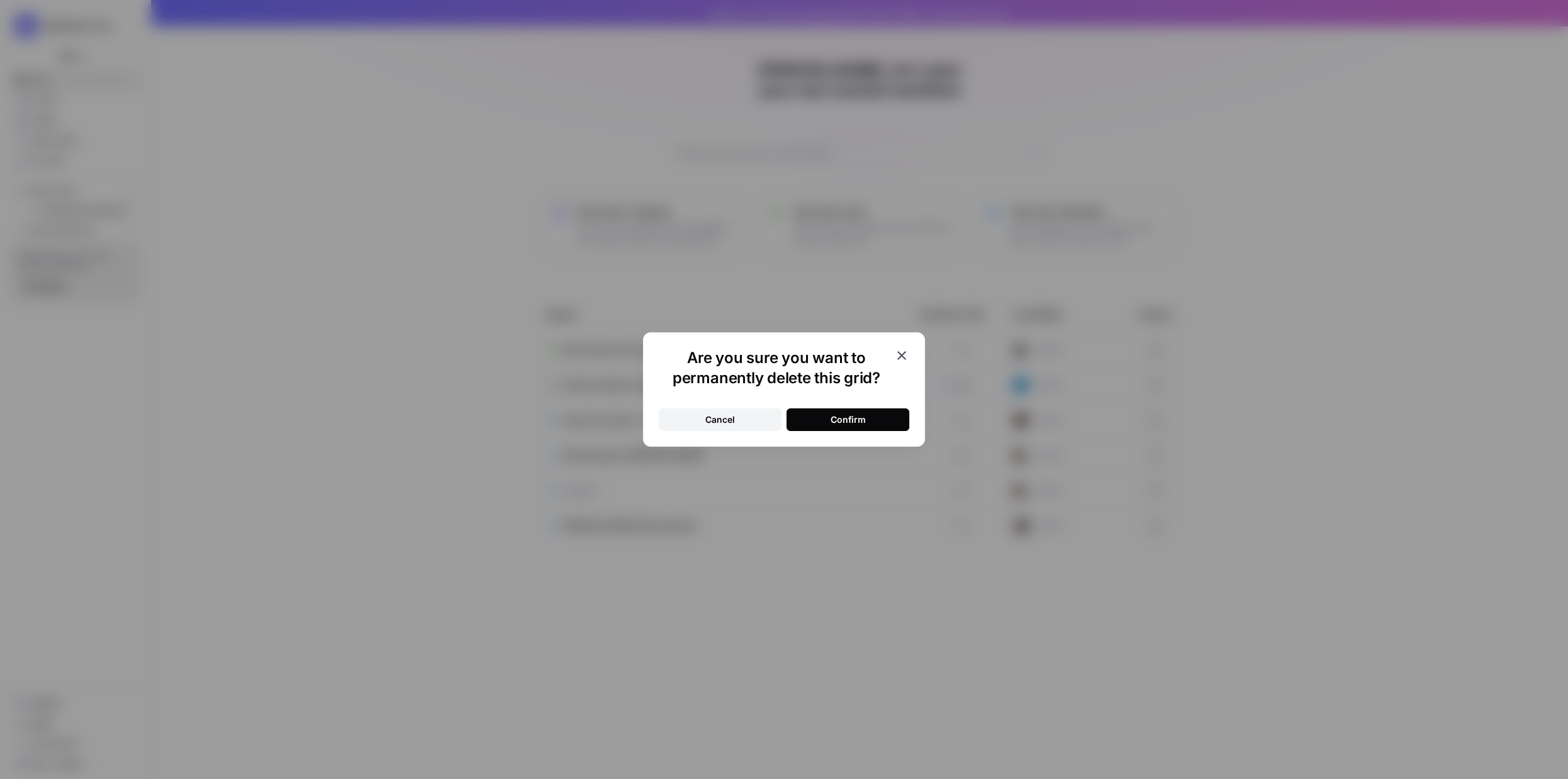
click at [841, 421] on div "Confirm" at bounding box center [848, 420] width 36 height 13
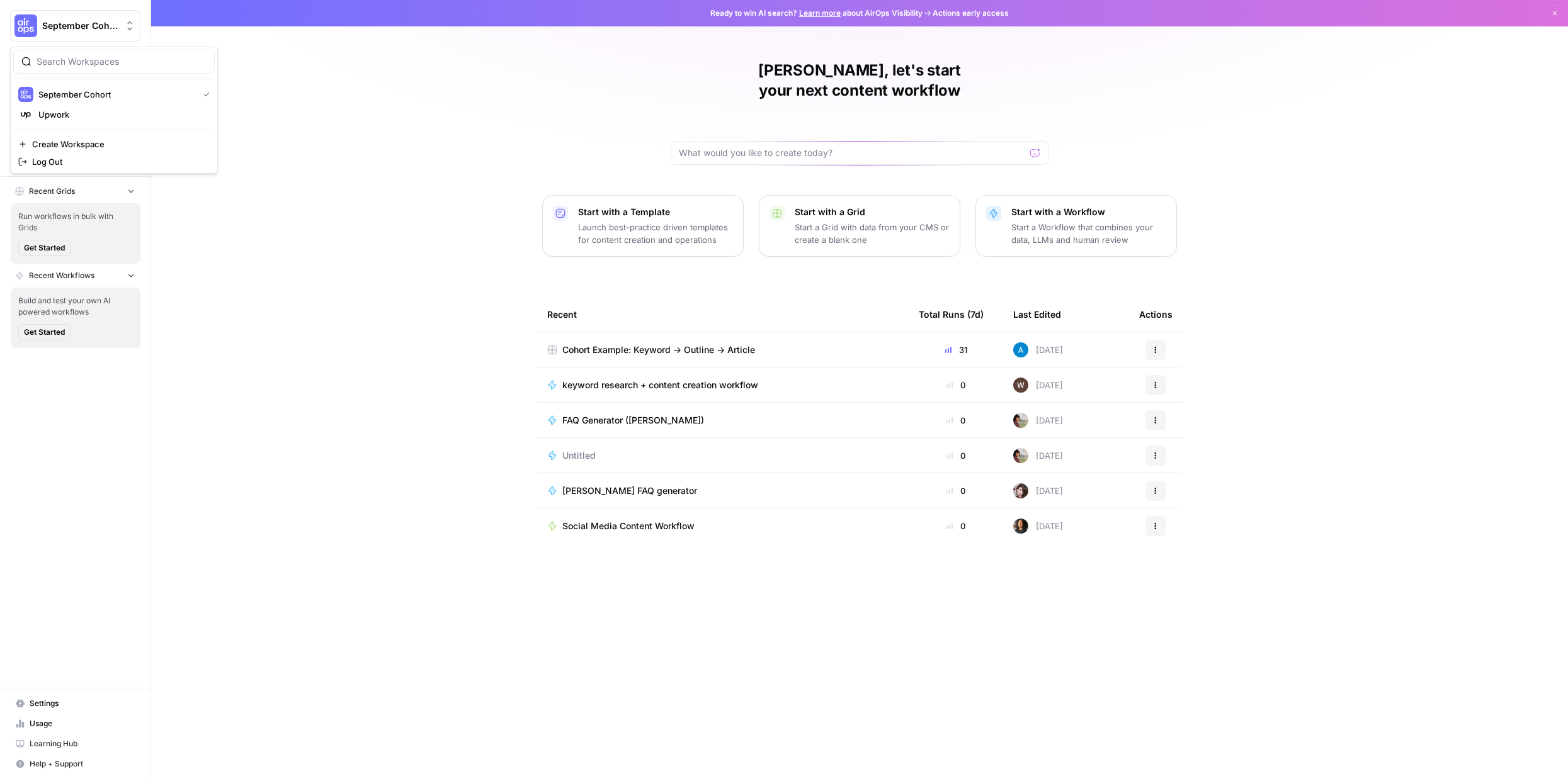
click at [126, 28] on icon "Workspace: September Cohort" at bounding box center [129, 26] width 13 height 13
click at [119, 145] on span "Create Workspace" at bounding box center [119, 144] width 173 height 13
click at [1095, 221] on p "Start a Workflow that combines your data, LLMs and human review" at bounding box center [1089, 233] width 155 height 25
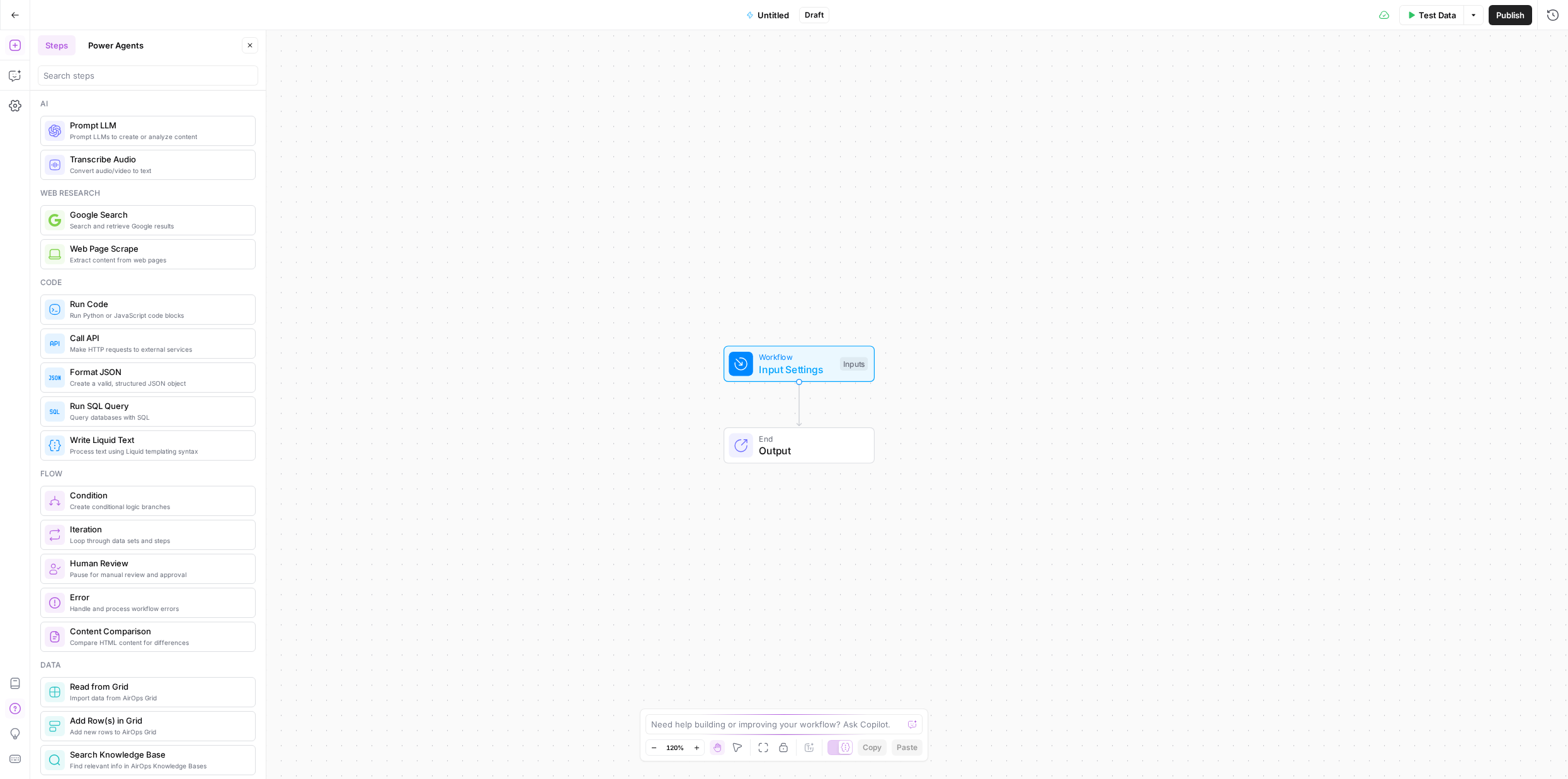
click at [19, 705] on icon "button" at bounding box center [15, 709] width 11 height 11
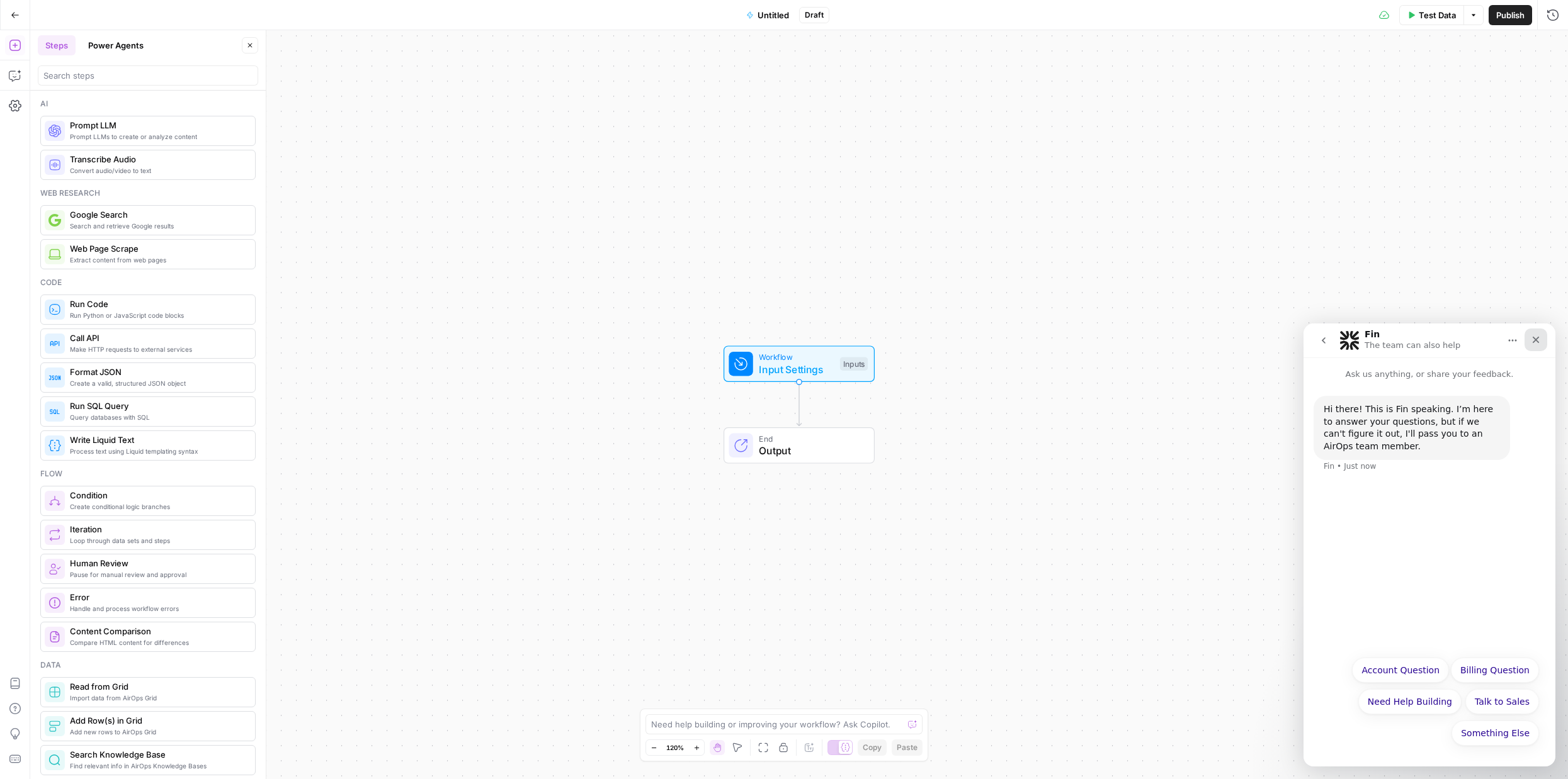
click at [1532, 338] on icon "Close" at bounding box center [1536, 340] width 10 height 10
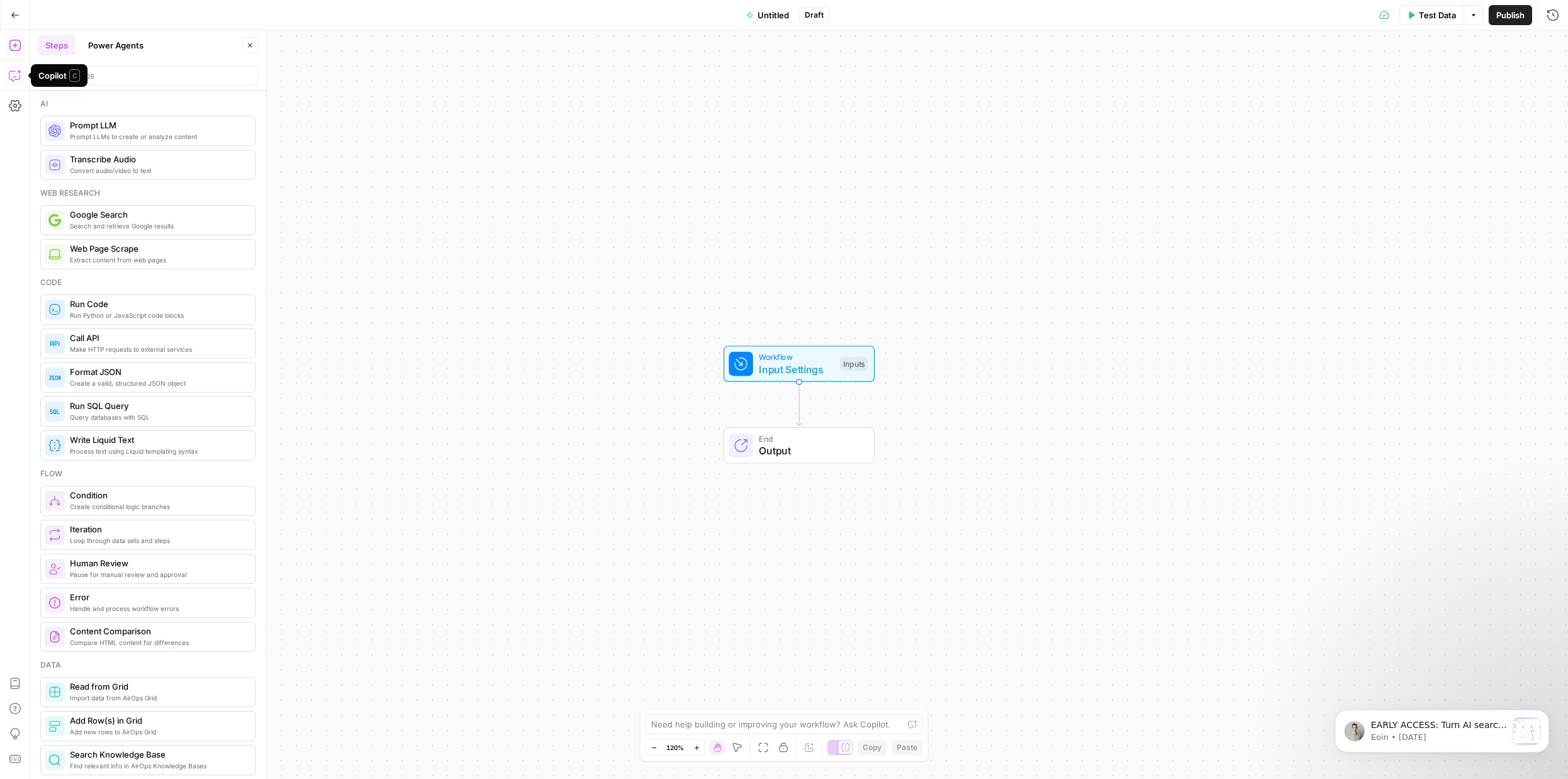
click at [12, 73] on icon "button" at bounding box center [15, 75] width 13 height 13
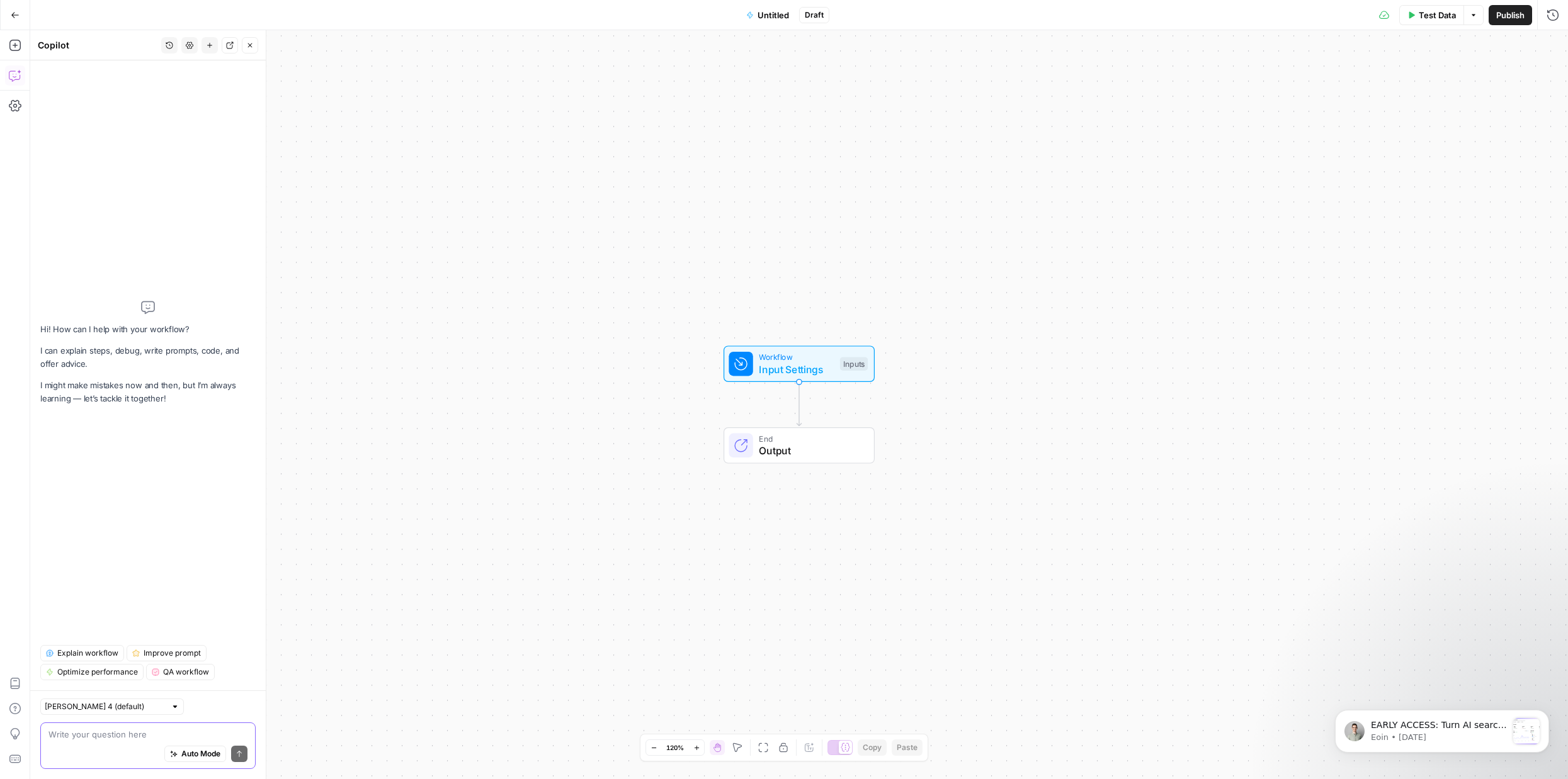
click at [96, 741] on div "Auto Mode Send" at bounding box center [148, 755] width 199 height 28
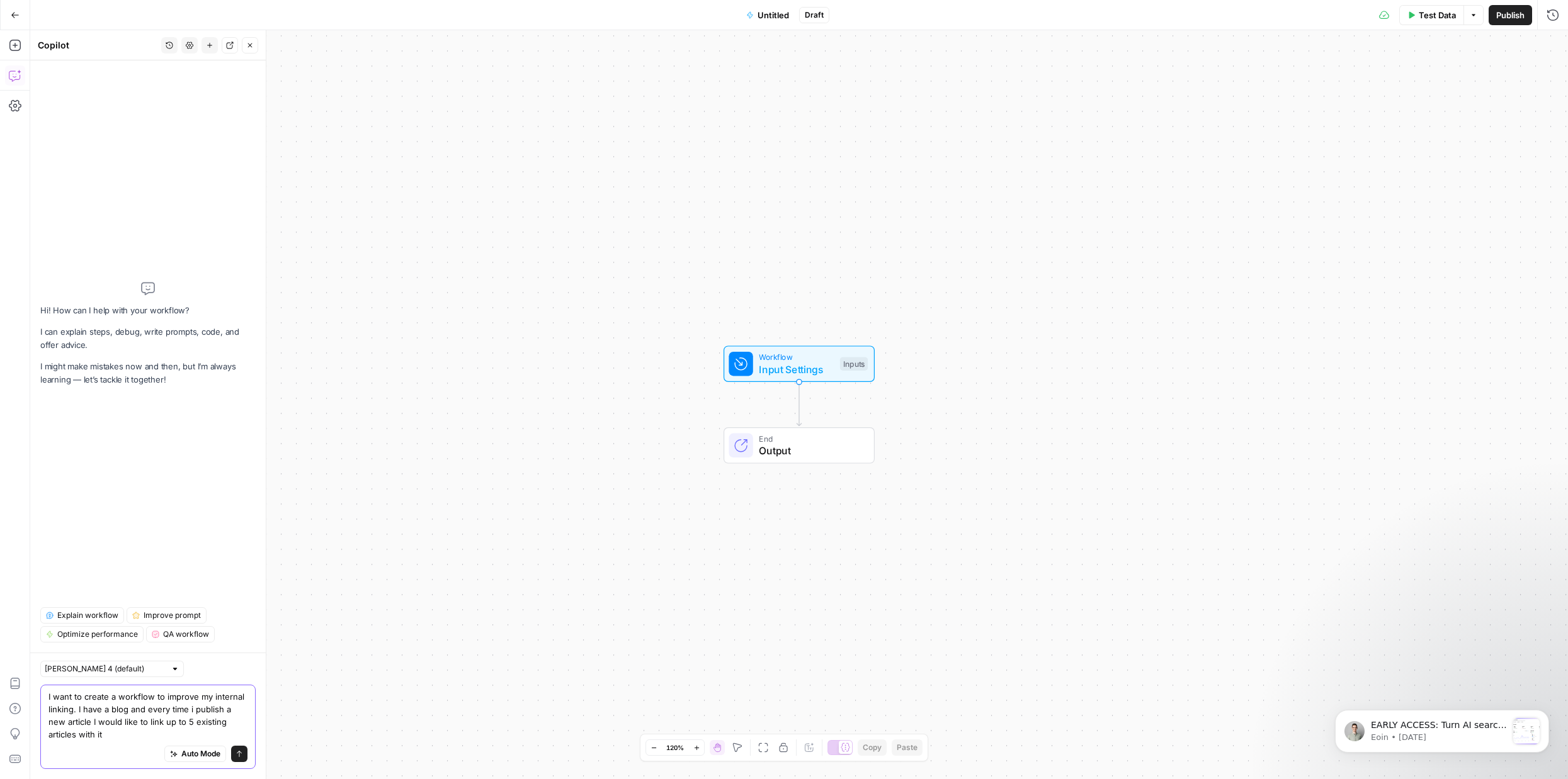
drag, startPoint x: 48, startPoint y: 735, endPoint x: 79, endPoint y: 735, distance: 31.0
click at [79, 735] on textarea "I want to create a workflow to improve my internal linking. I have a blog and e…" at bounding box center [148, 715] width 199 height 50
click at [199, 723] on textarea "I want to create a workflow to improve my internal linking. I have a blog and e…" at bounding box center [148, 709] width 199 height 63
click at [220, 734] on textarea "I want to create a workflow to improve my internal linking. I have a blog and e…" at bounding box center [148, 709] width 199 height 63
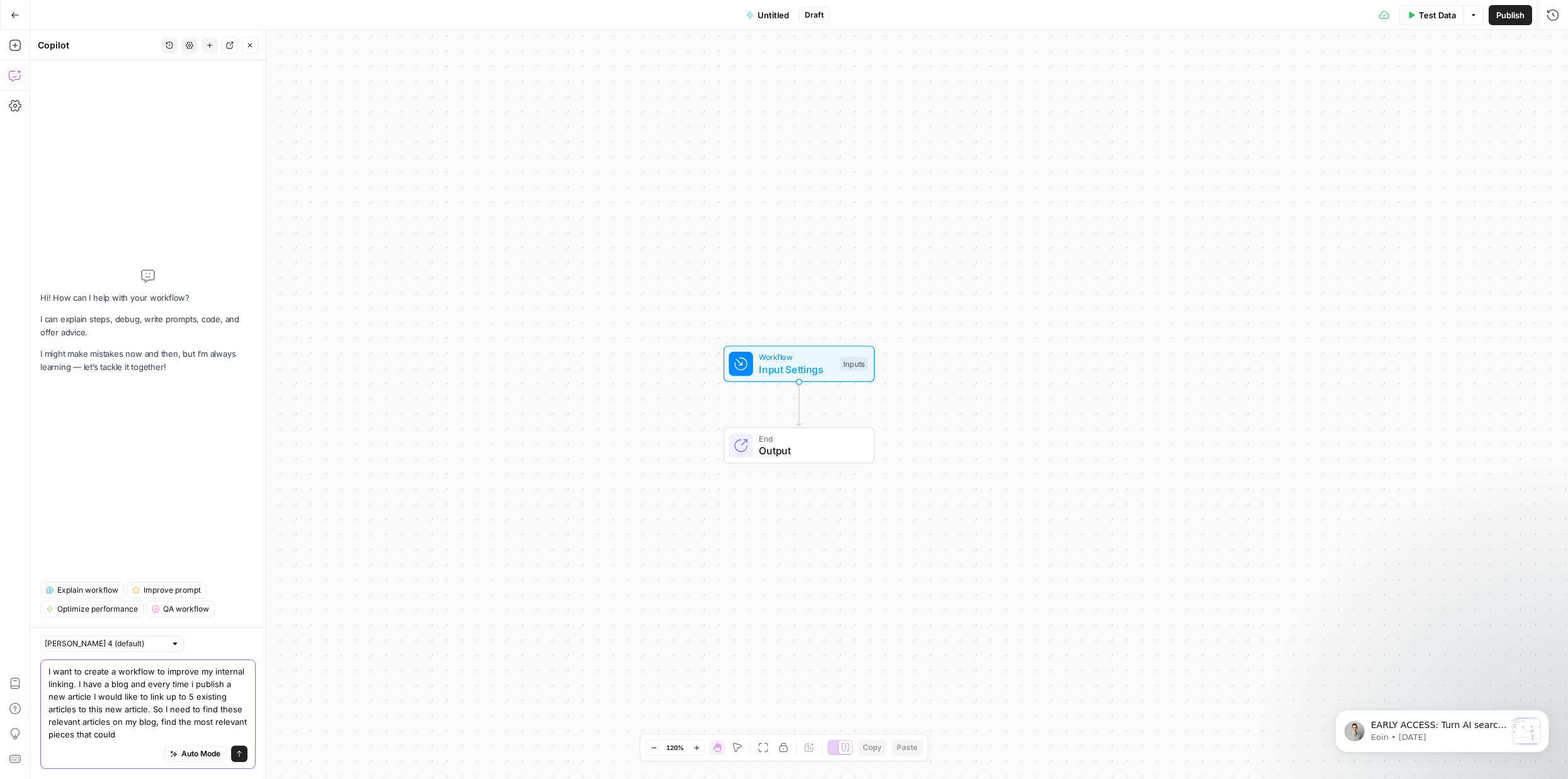
click at [239, 721] on textarea "I want to create a workflow to improve my internal linking. I have a blog and e…" at bounding box center [148, 703] width 199 height 75
click at [213, 736] on textarea "I want to create a workflow to improve my internal linking. I have a blog and e…" at bounding box center [148, 703] width 199 height 75
drag, startPoint x: 150, startPoint y: 735, endPoint x: 199, endPoint y: 735, distance: 49.0
click at [199, 735] on textarea "I want to create a workflow to improve my internal linking. I have a blog and e…" at bounding box center [148, 703] width 199 height 75
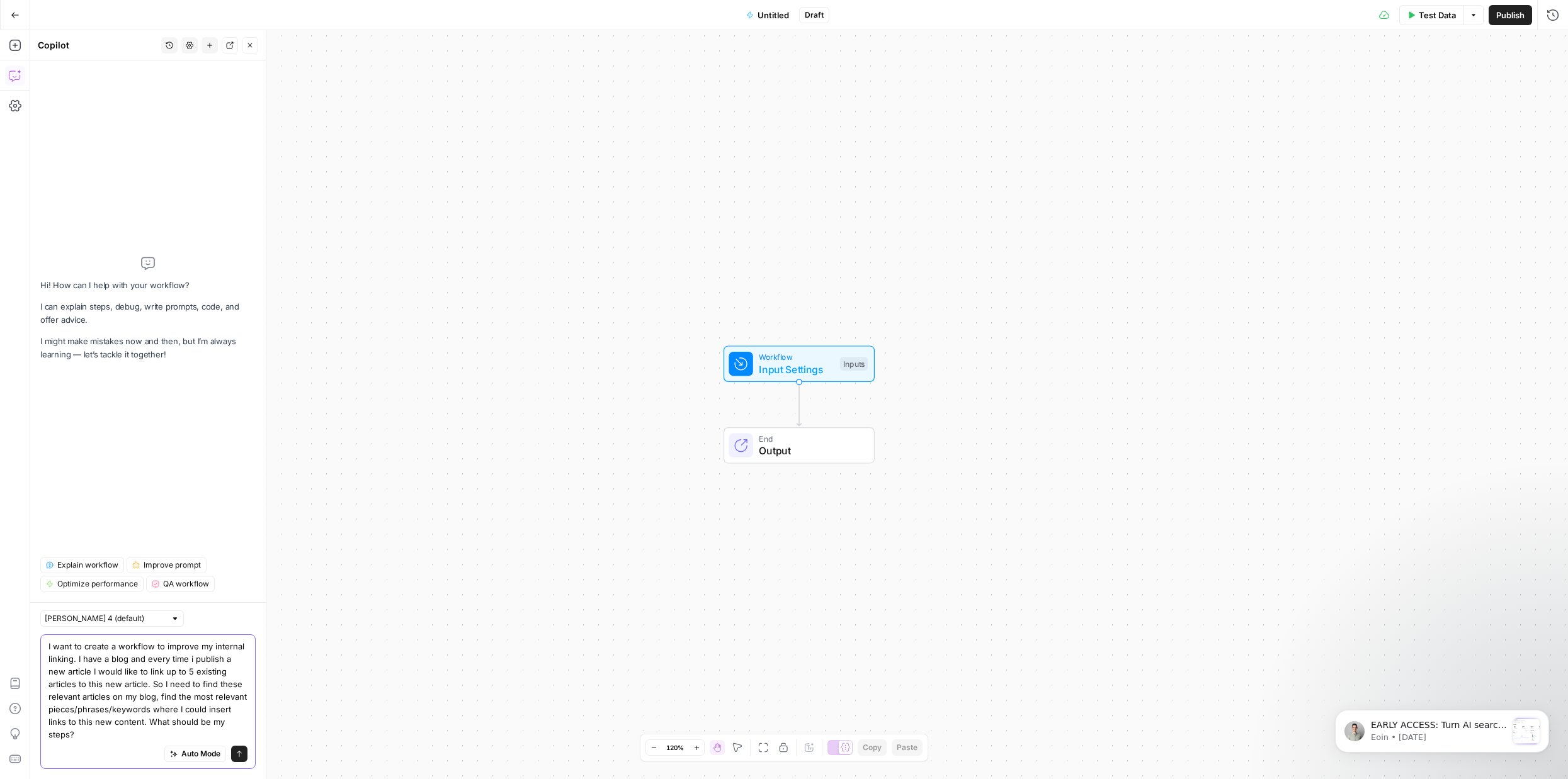
click at [125, 736] on textarea "I want to create a workflow to improve my internal linking. I have a blog and e…" at bounding box center [148, 690] width 199 height 101
type textarea "I want to create a workflow to improve my internal linking. I have a blog and e…"
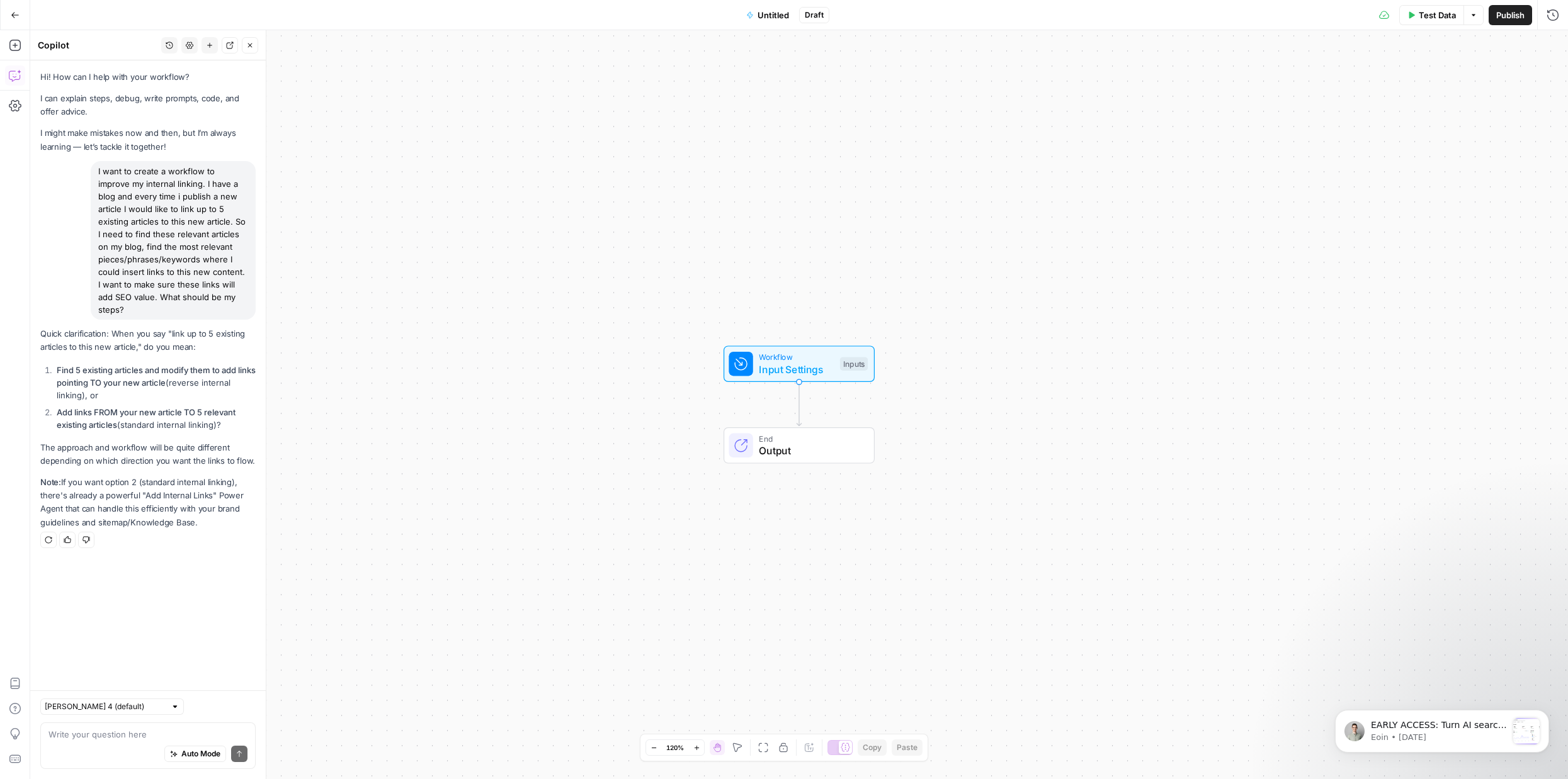
click at [100, 754] on div "Auto Mode Send" at bounding box center [148, 755] width 199 height 28
type textarea "The fist option"
type textarea "first"
click at [60, 737] on textarea "first" at bounding box center [148, 735] width 199 height 13
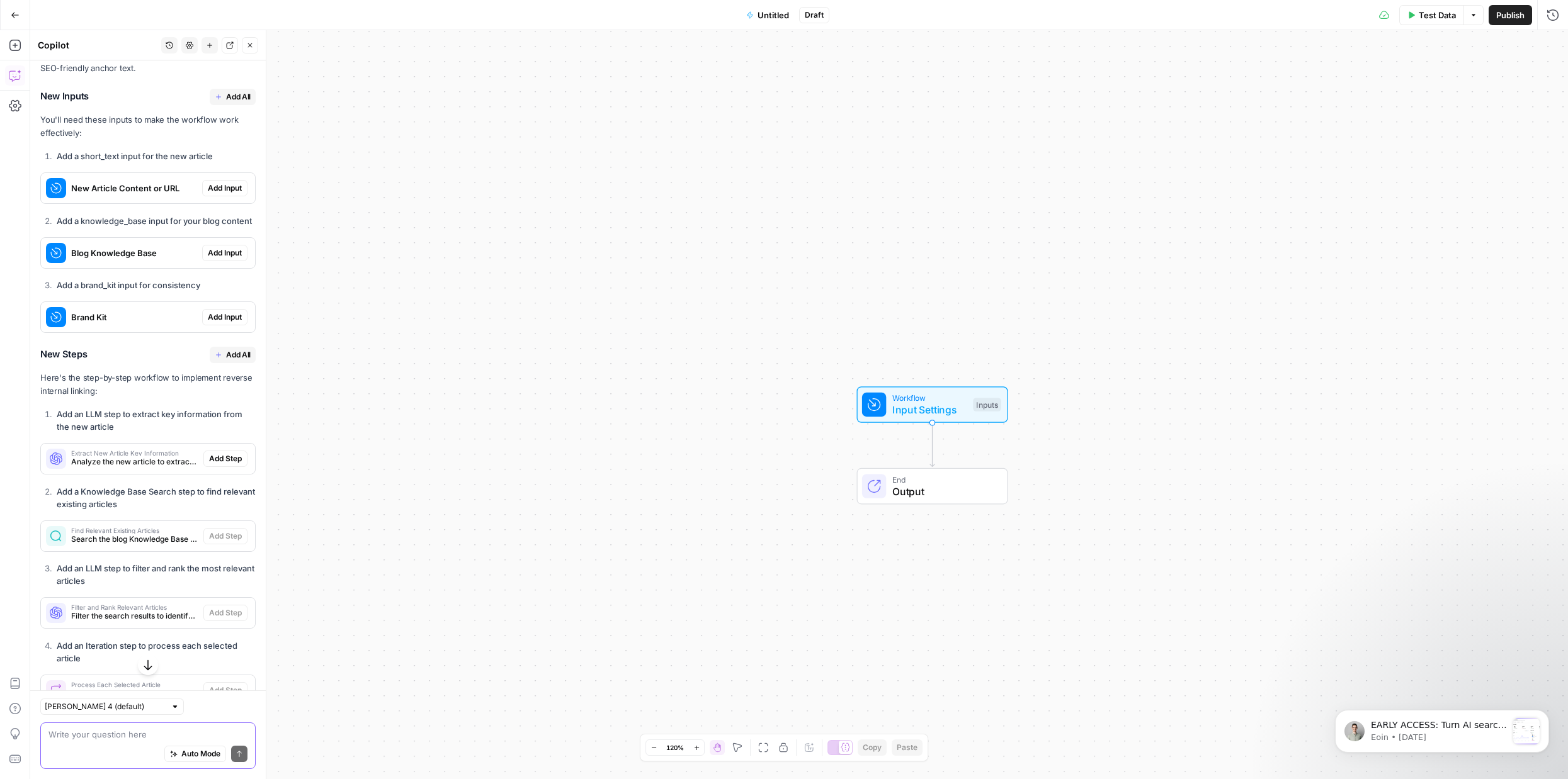
scroll to position [672, 0]
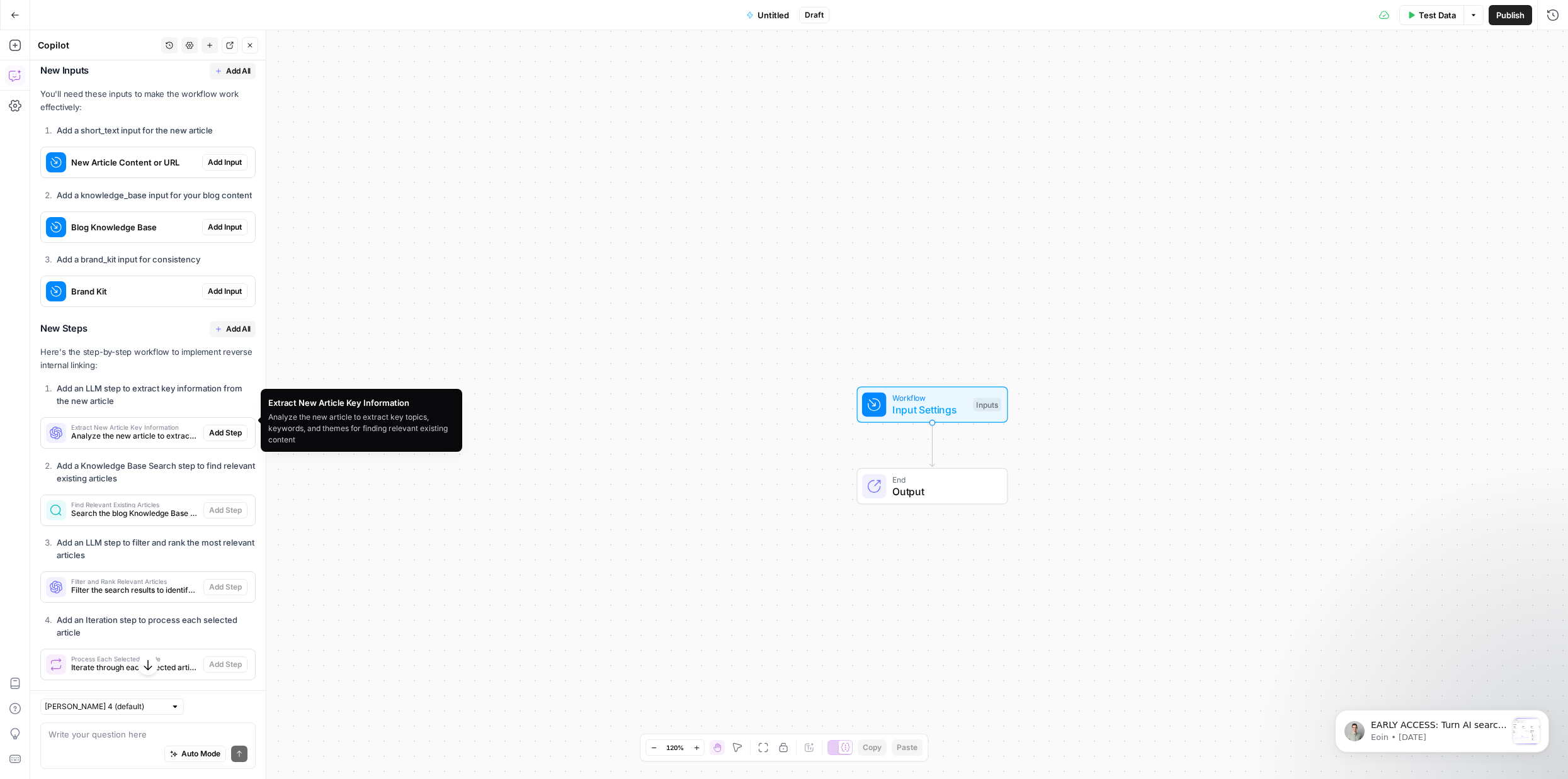
click at [146, 431] on span "Analyze the new article to extract key topics, keywords, and themes for finding…" at bounding box center [135, 436] width 127 height 11
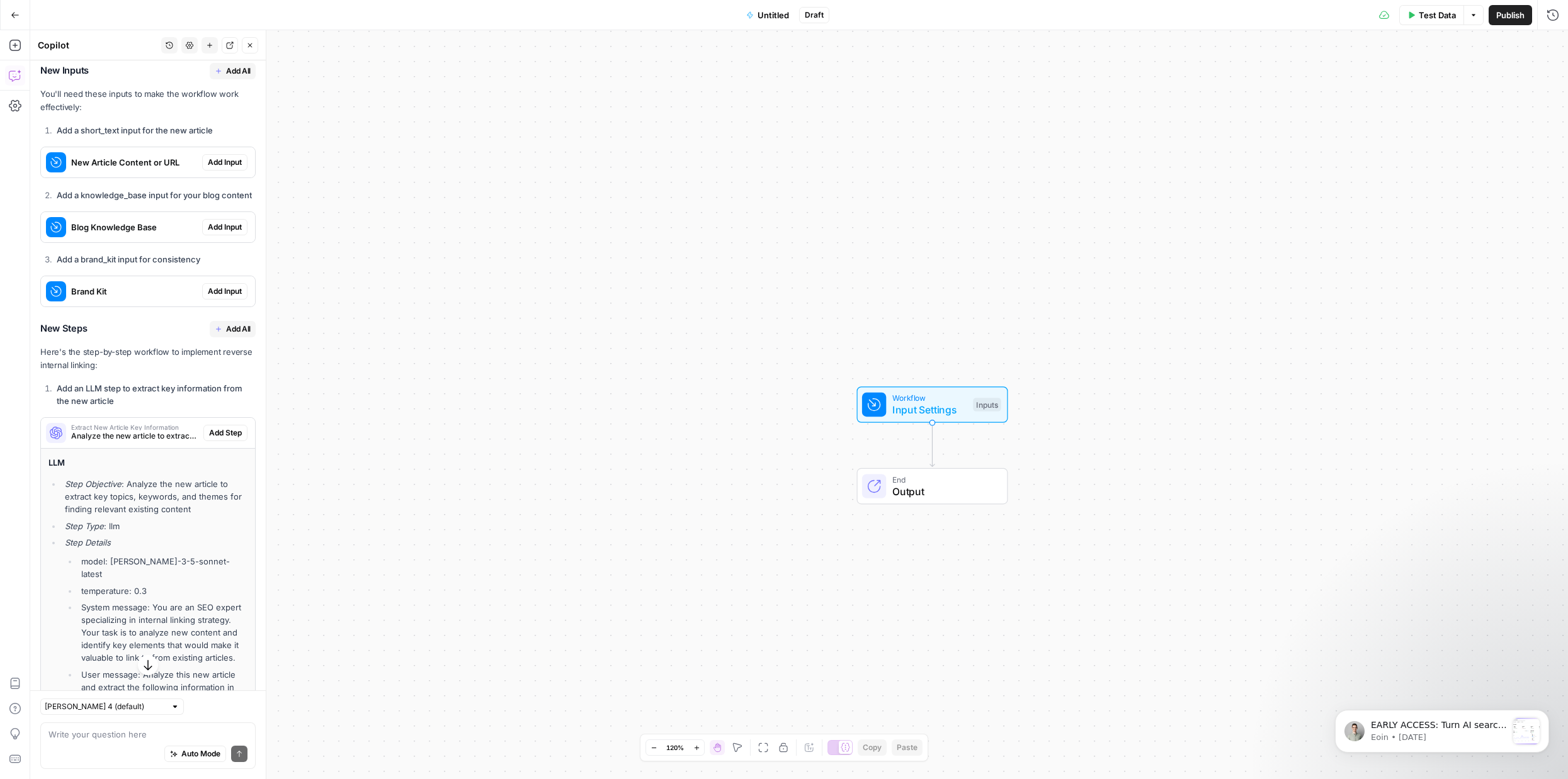
click at [146, 431] on span "Analyze the new article to extract key topics, keywords, and themes for finding…" at bounding box center [135, 436] width 127 height 11
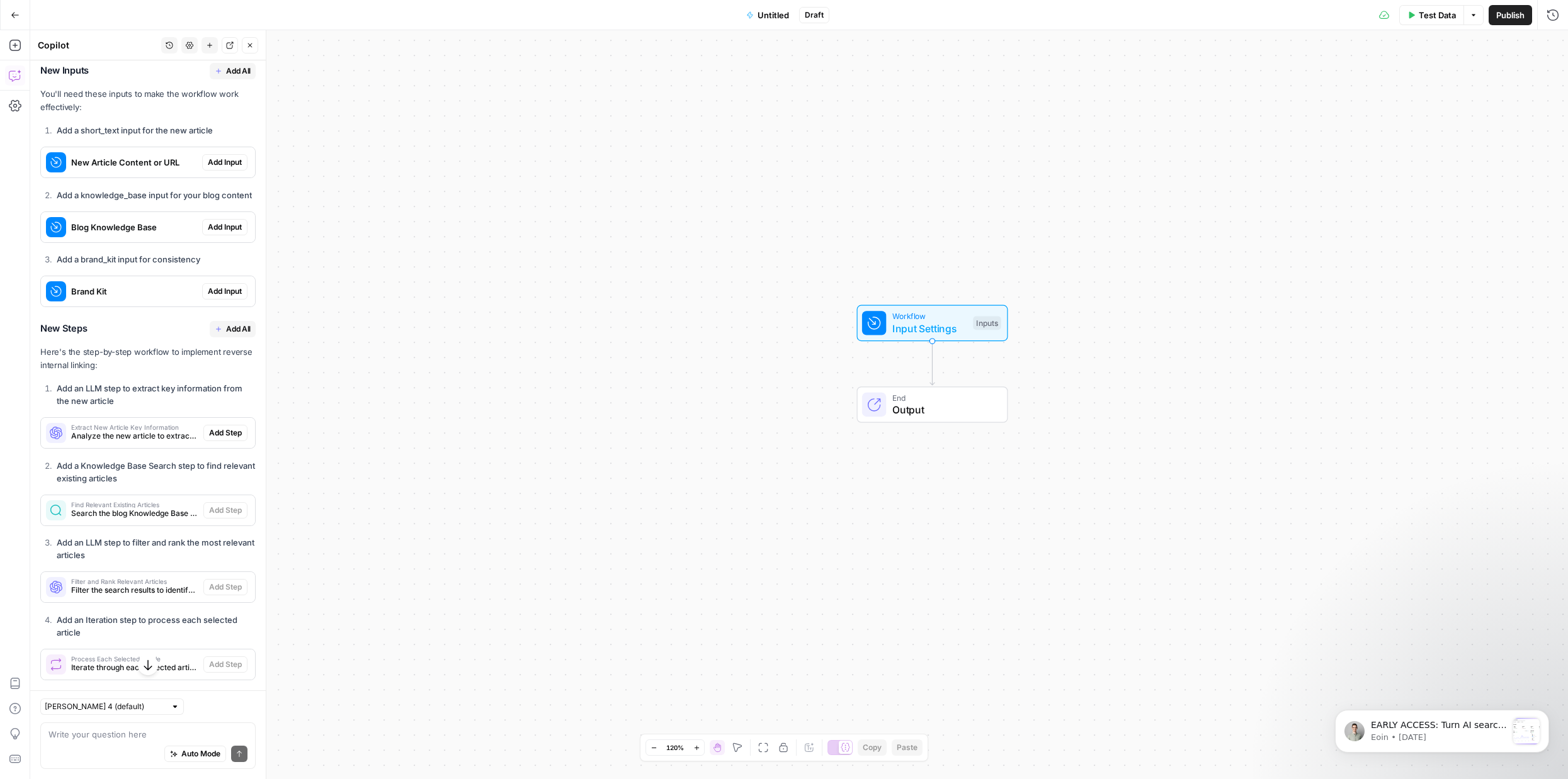
drag, startPoint x: 133, startPoint y: 421, endPoint x: 803, endPoint y: 372, distance: 671.8
click at [803, 372] on body "September Cohort New Home Browse Insights Opportunities Your Data Recent Grids …" at bounding box center [784, 389] width 1568 height 779
click at [581, 403] on div "Workflow Input Settings Inputs End Output" at bounding box center [799, 405] width 1538 height 749
click at [152, 431] on span "Analyze the new article to extract key topics, keywords, and themes for finding…" at bounding box center [135, 436] width 127 height 11
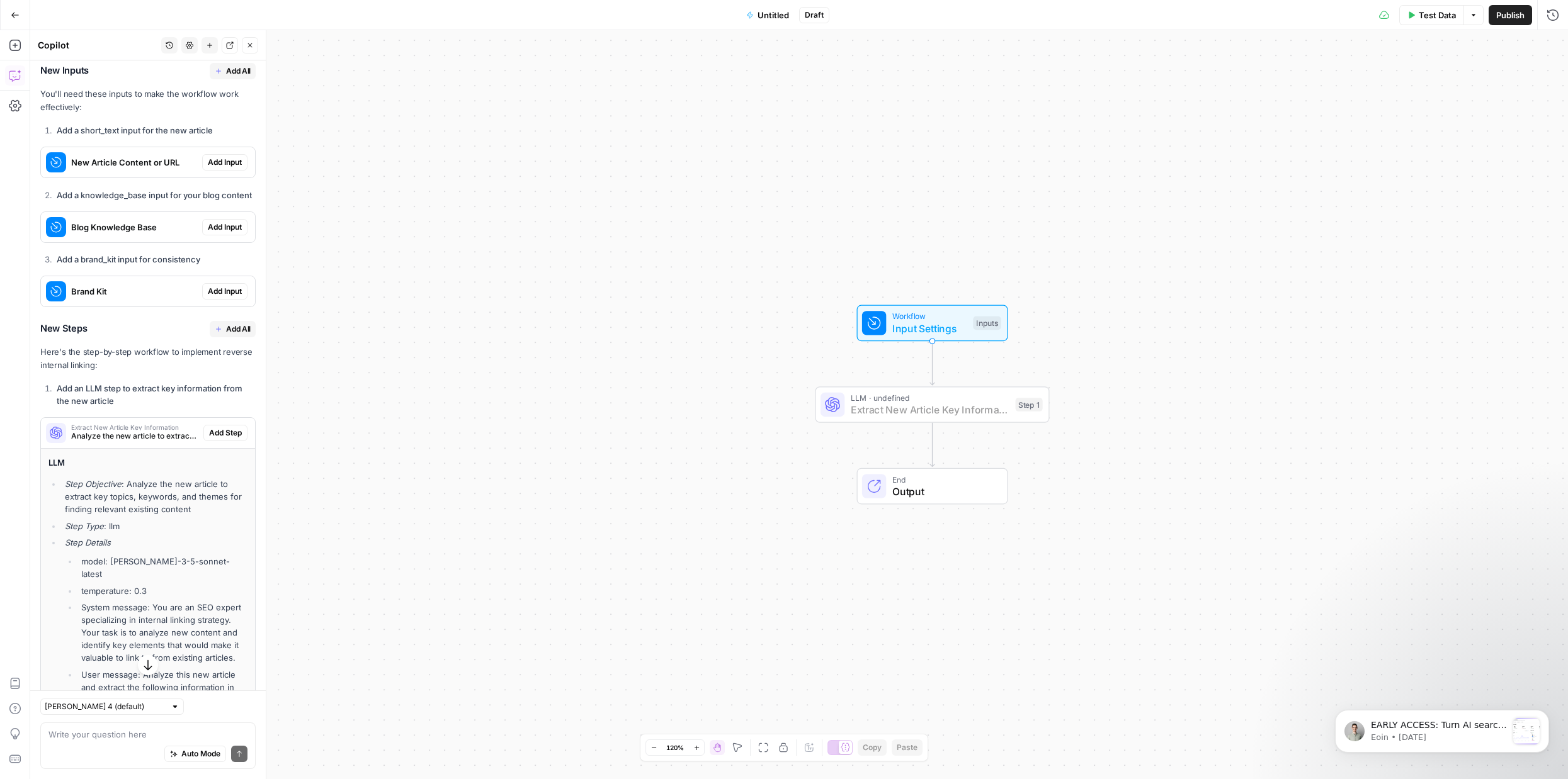
click at [218, 428] on span "Add Step" at bounding box center [225, 433] width 33 height 11
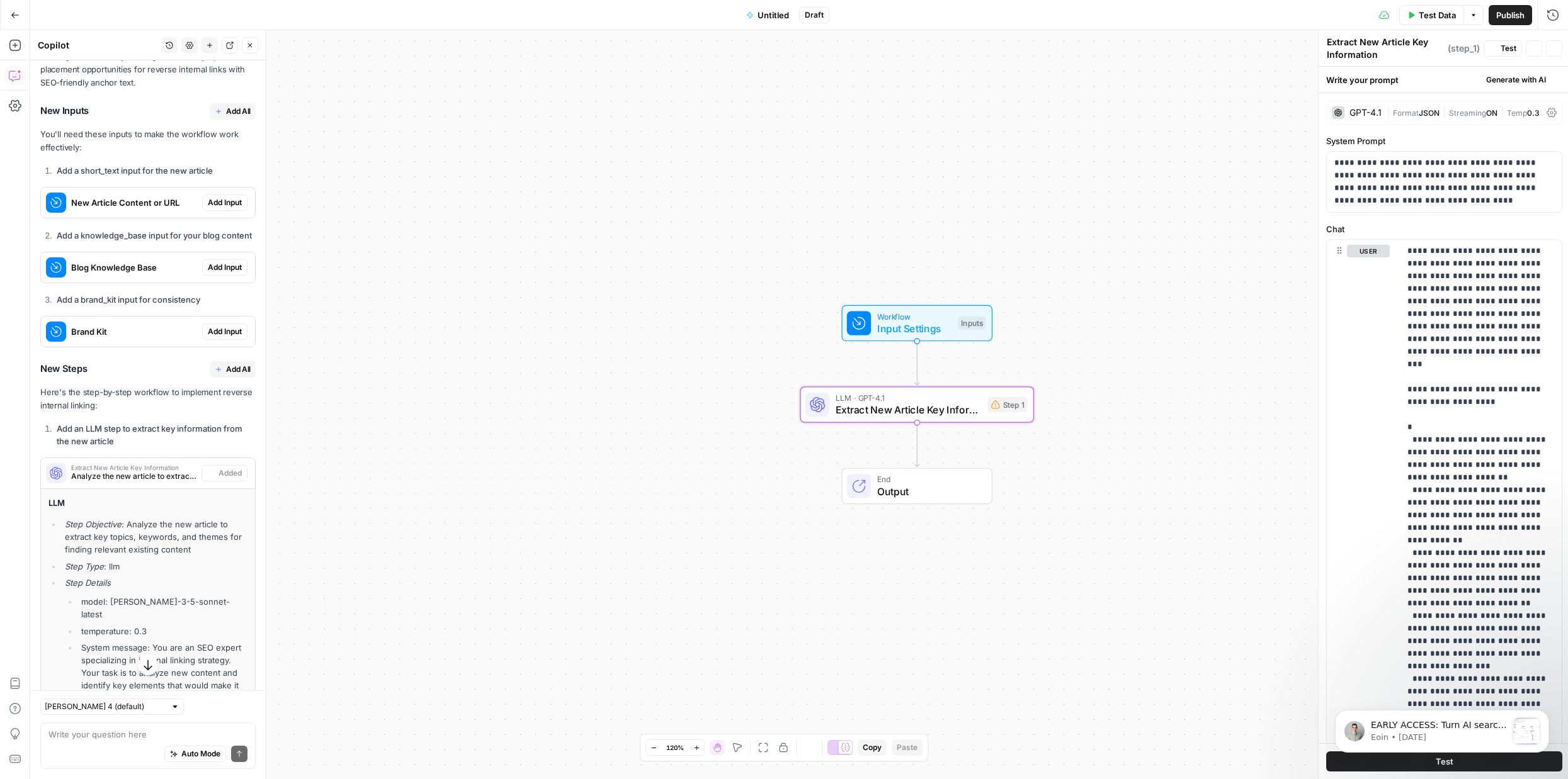
scroll to position [712, 0]
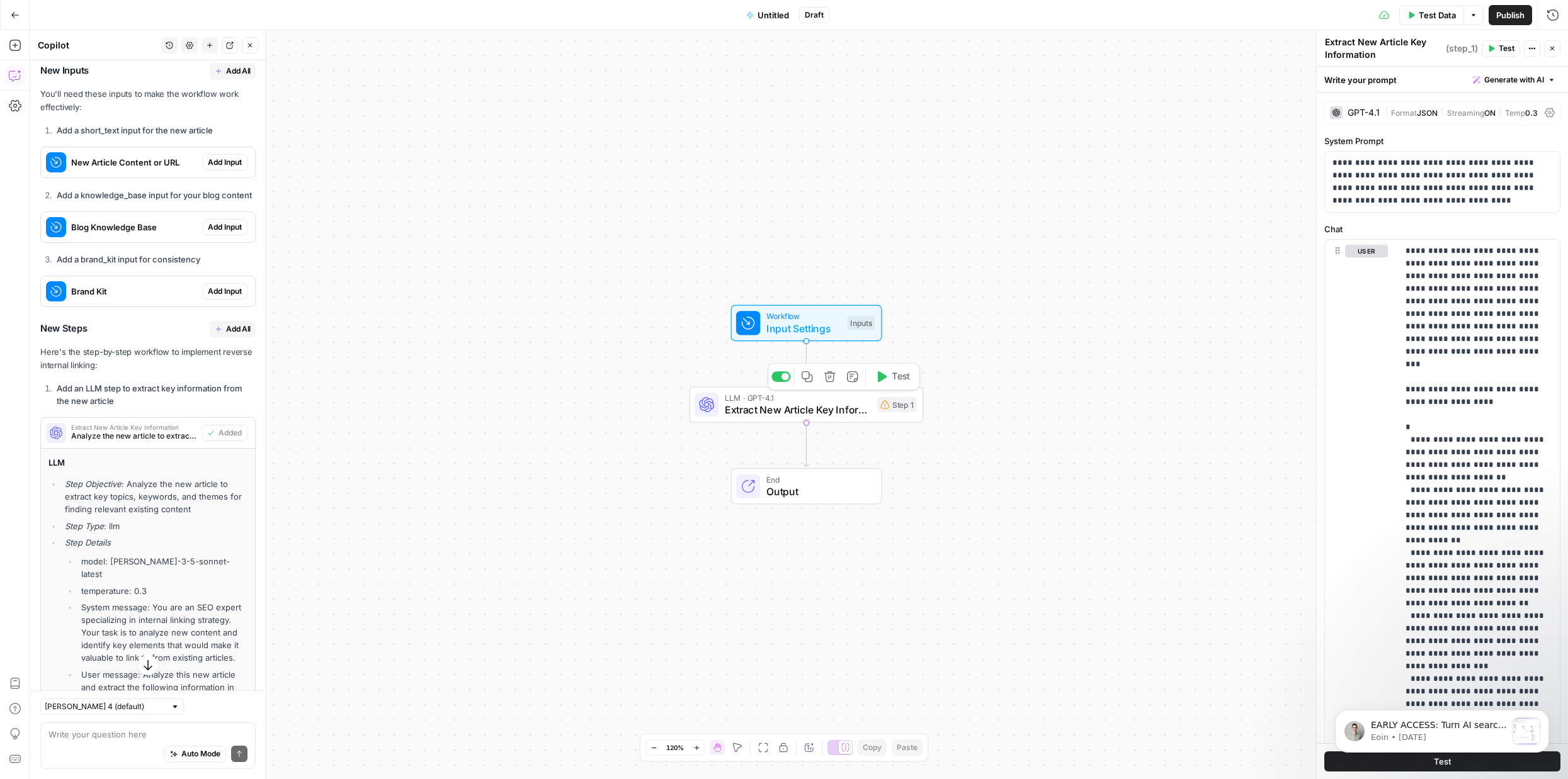
click at [829, 381] on icon "button" at bounding box center [829, 376] width 12 height 12
click at [756, 159] on span "Delete Step" at bounding box center [749, 160] width 49 height 13
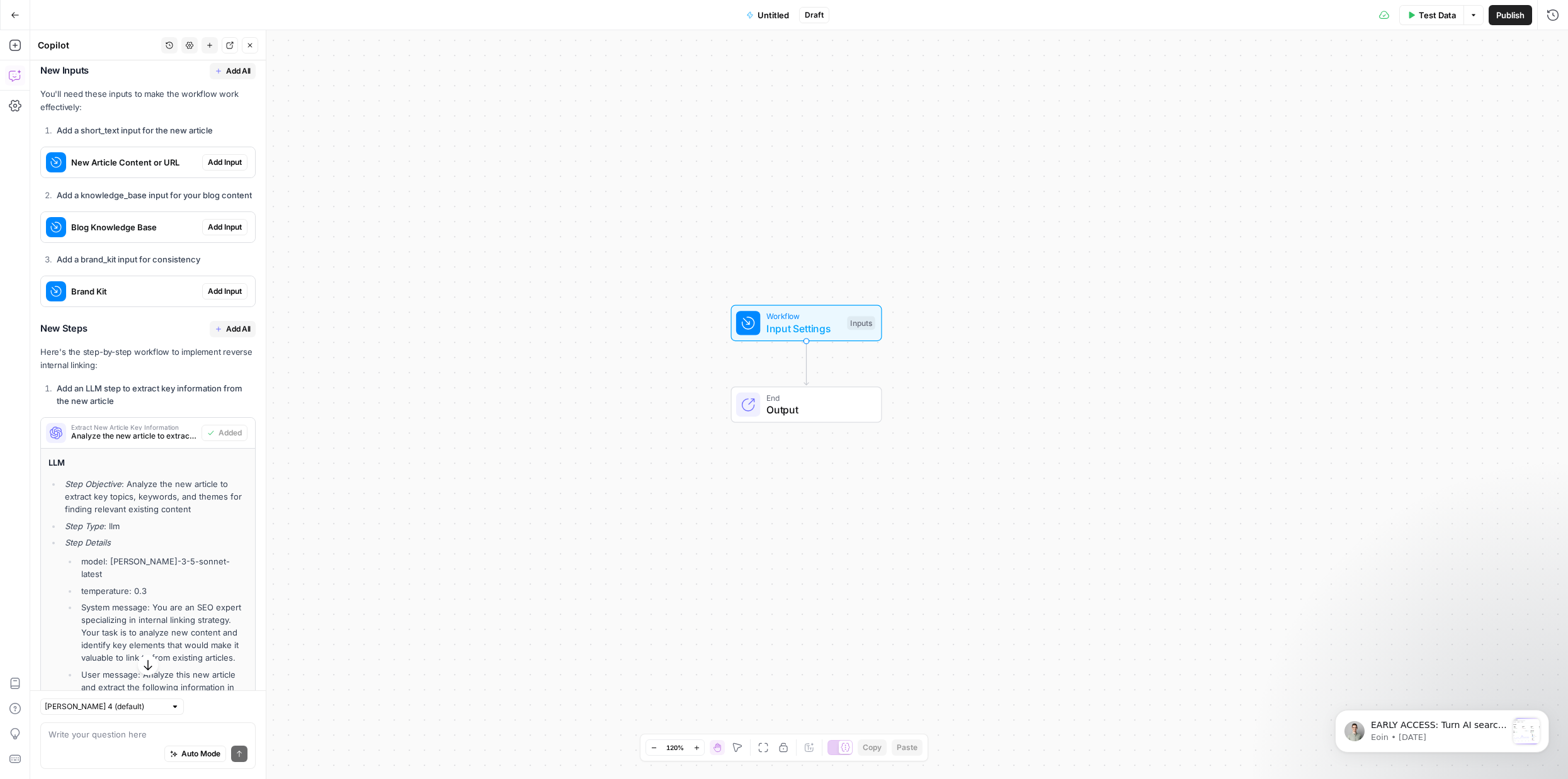
click at [177, 431] on span "Analyze the new article to extract key topics, keywords, and themes for finding…" at bounding box center [133, 436] width 125 height 11
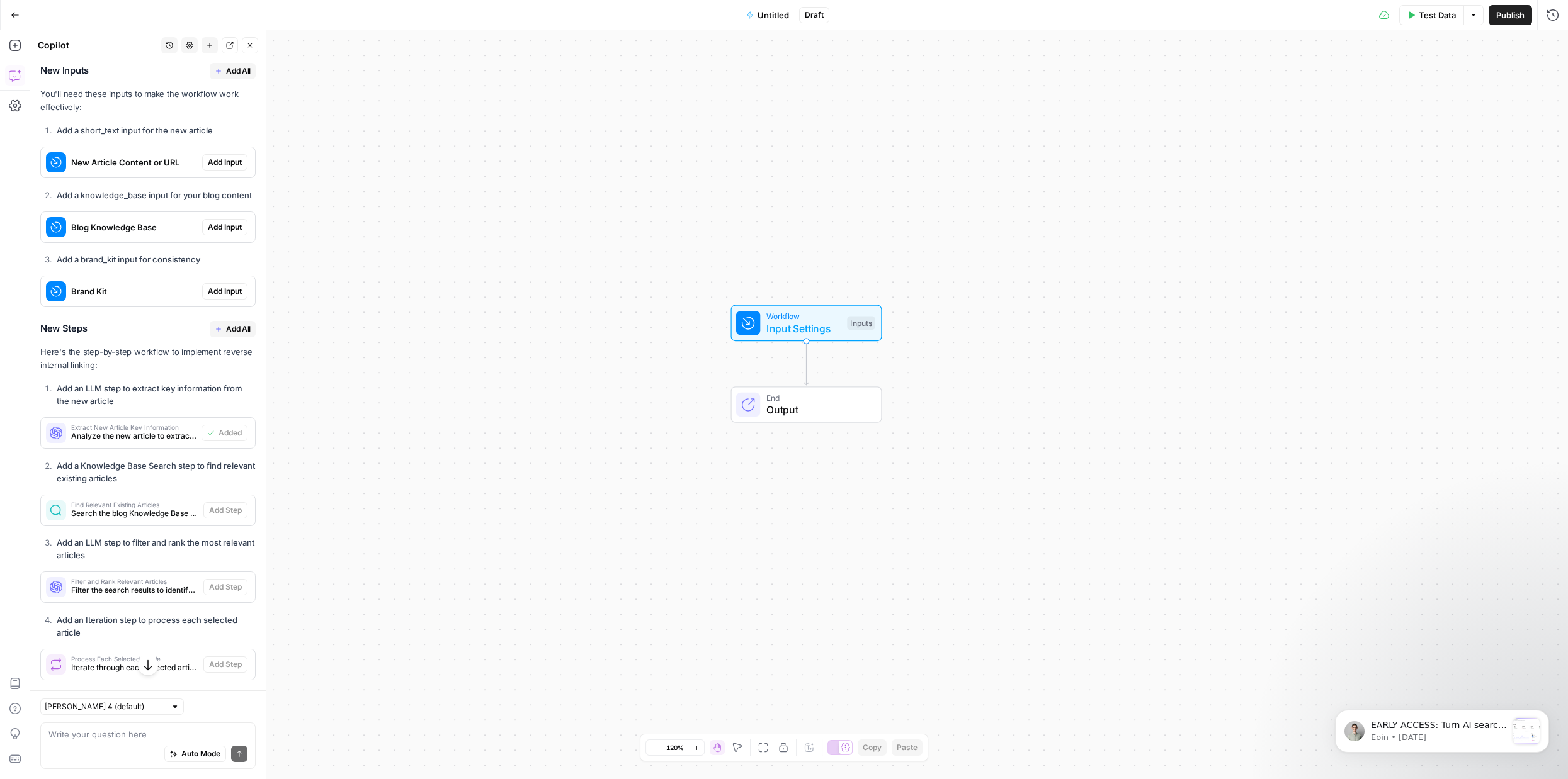
click at [169, 431] on span "Analyze the new article to extract key topics, keywords, and themes for finding…" at bounding box center [133, 436] width 125 height 11
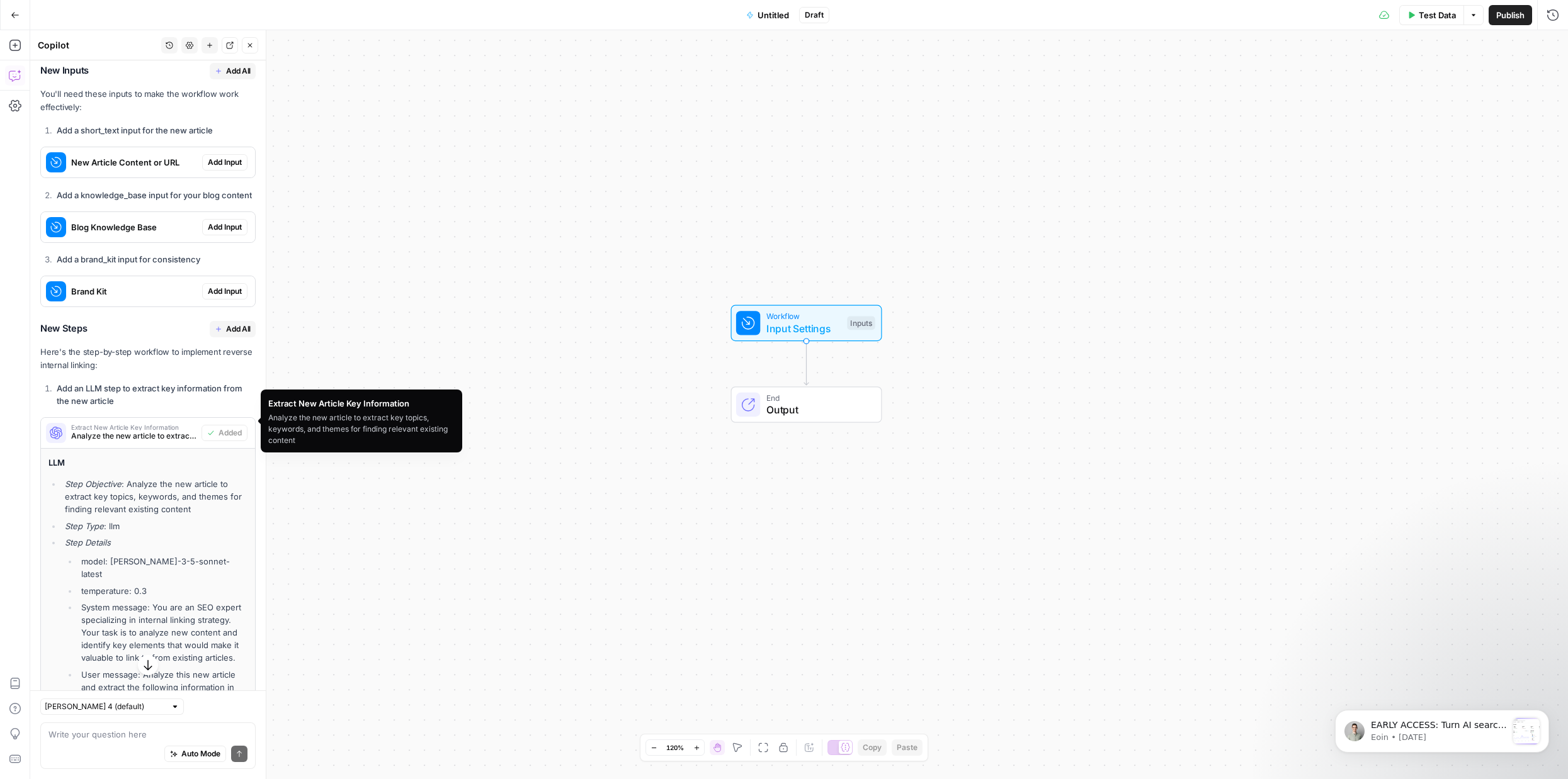
click at [169, 431] on span "Analyze the new article to extract key topics, keywords, and themes for finding…" at bounding box center [133, 436] width 125 height 11
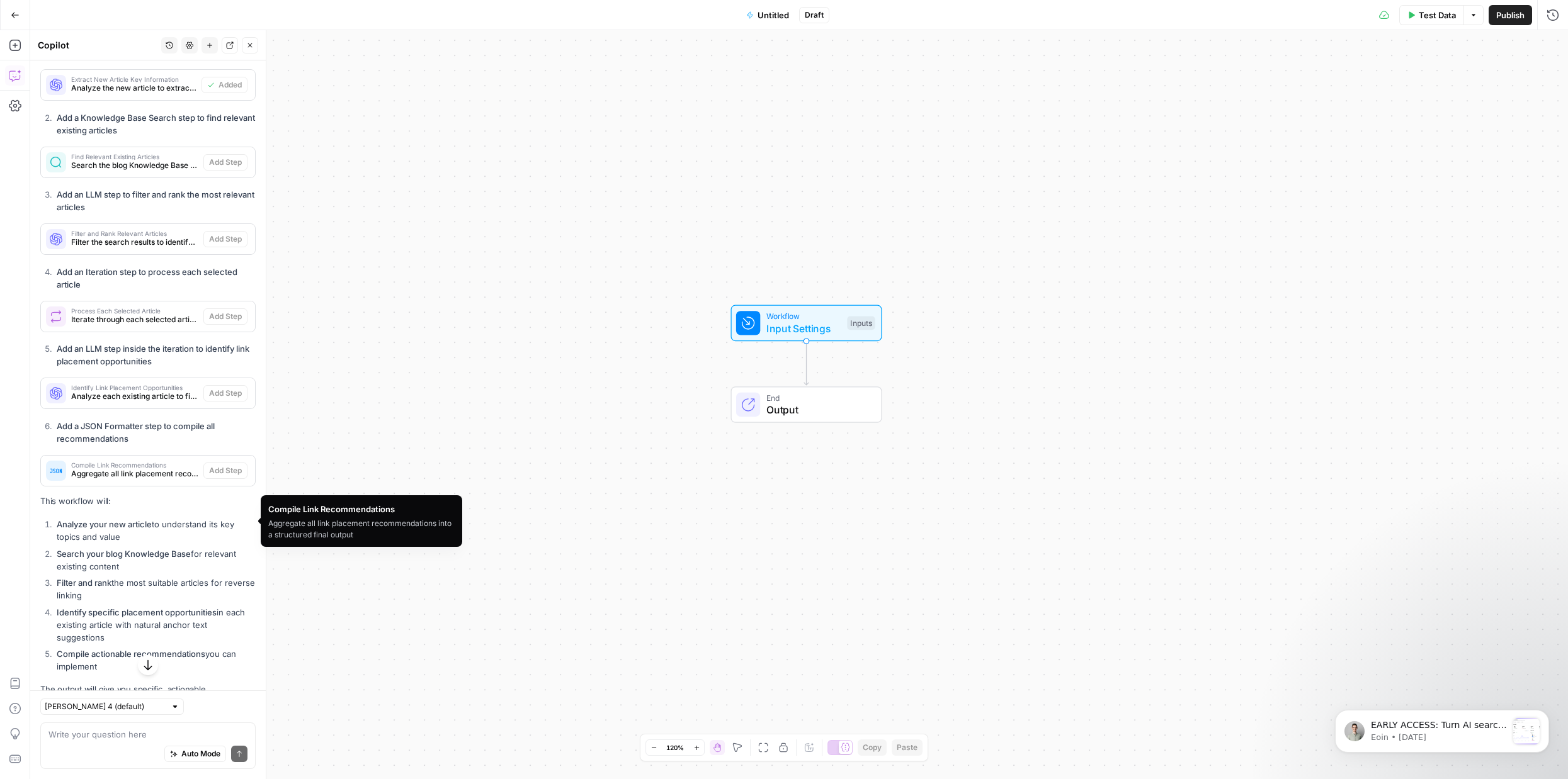
scroll to position [1071, 0]
